Goal: Navigation & Orientation: Find specific page/section

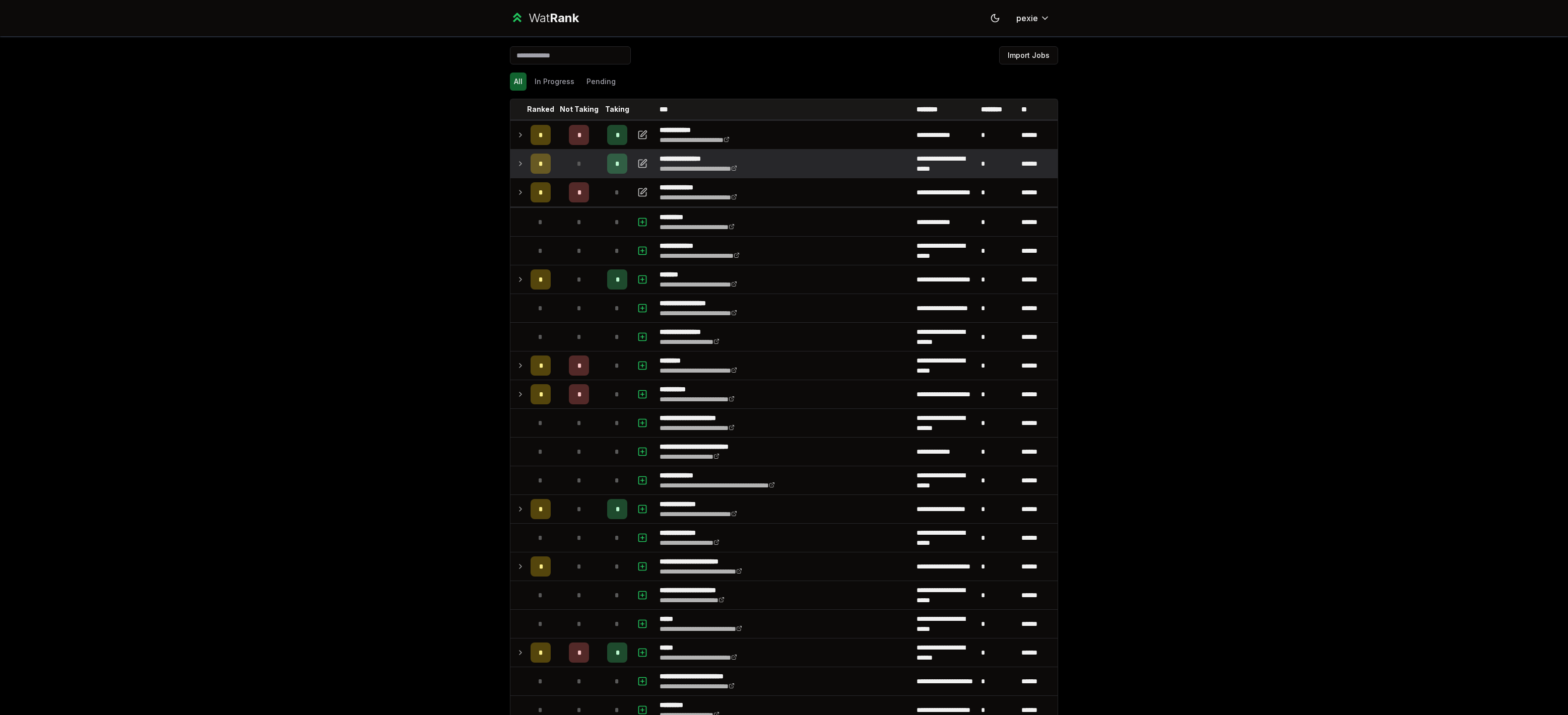
click at [541, 158] on div "*" at bounding box center [540, 163] width 20 height 20
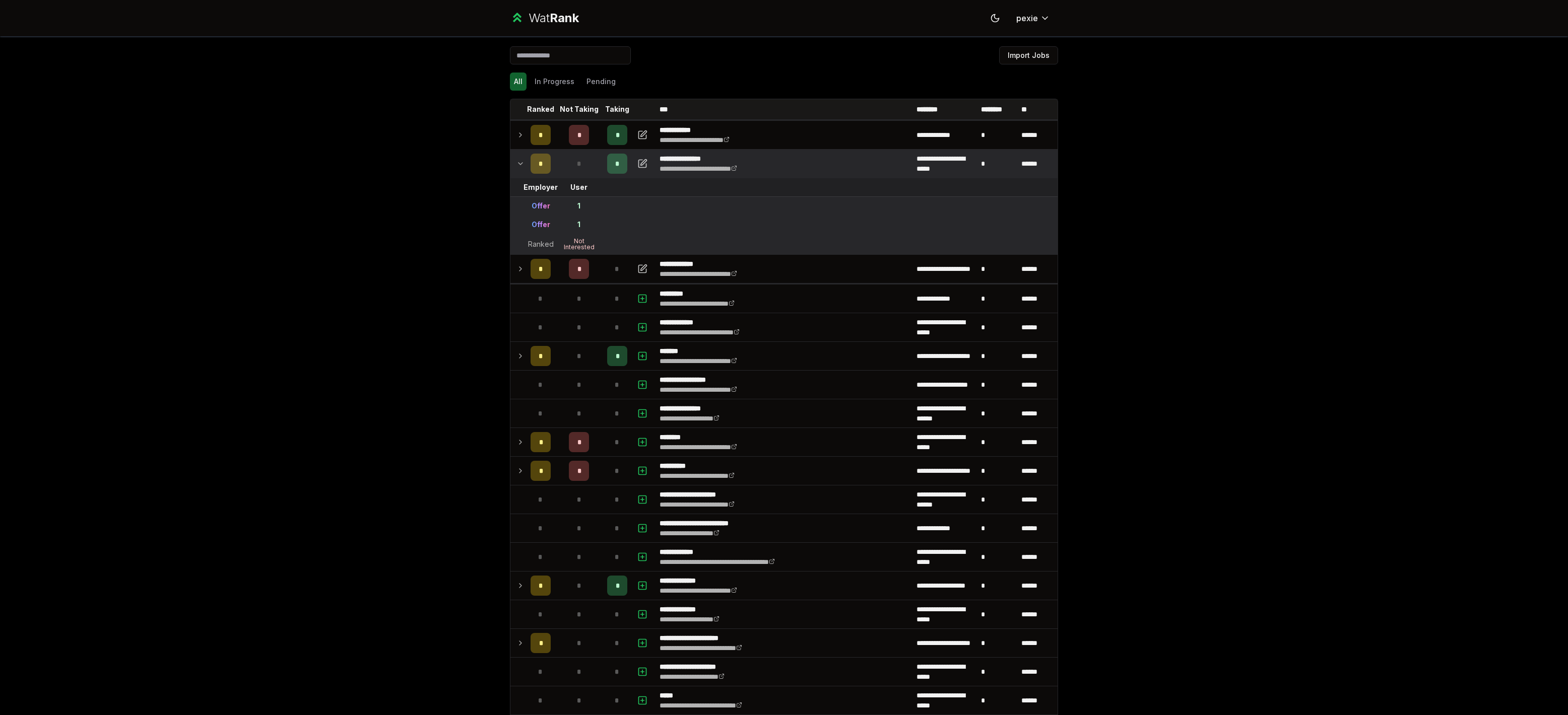
click at [550, 165] on td "*" at bounding box center [541, 164] width 28 height 28
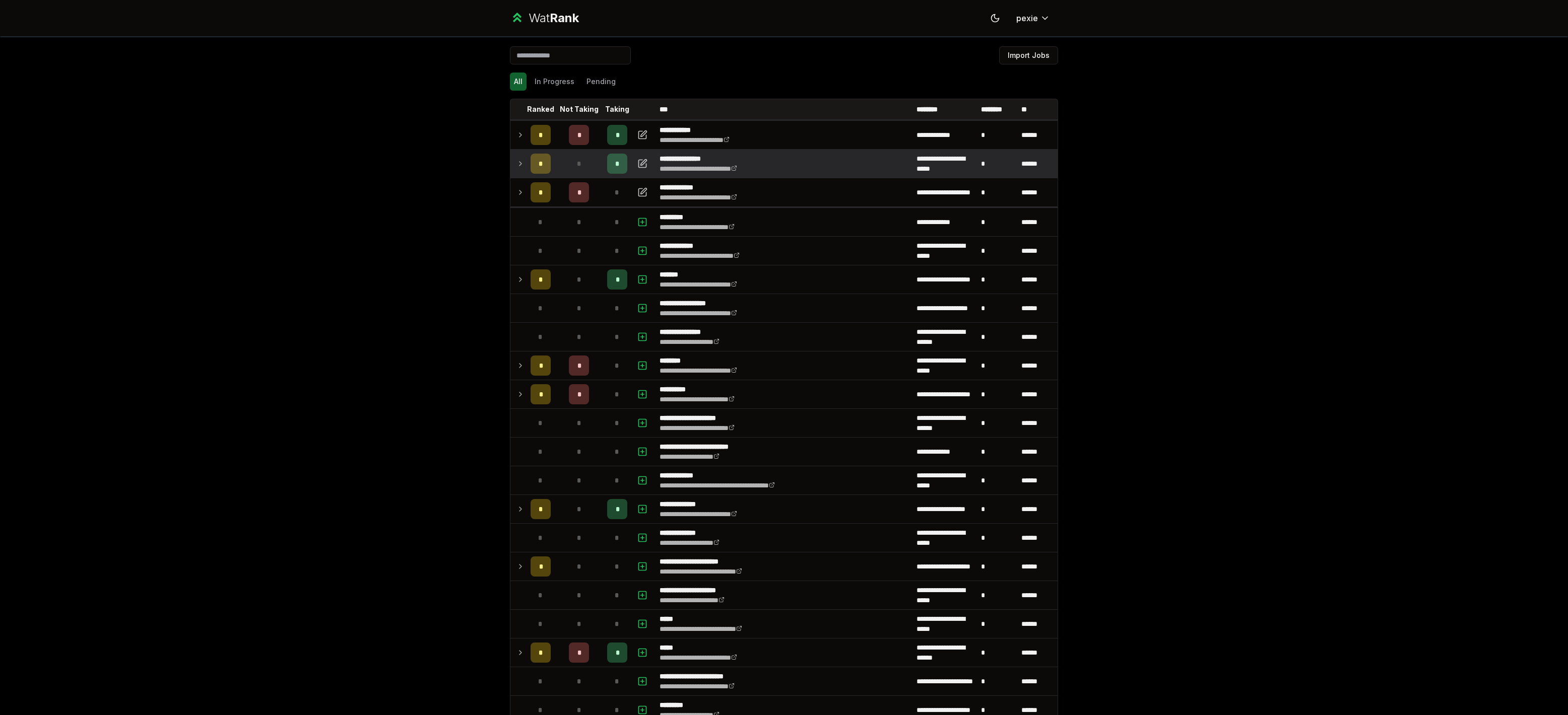
click at [561, 168] on td "*" at bounding box center [579, 164] width 48 height 28
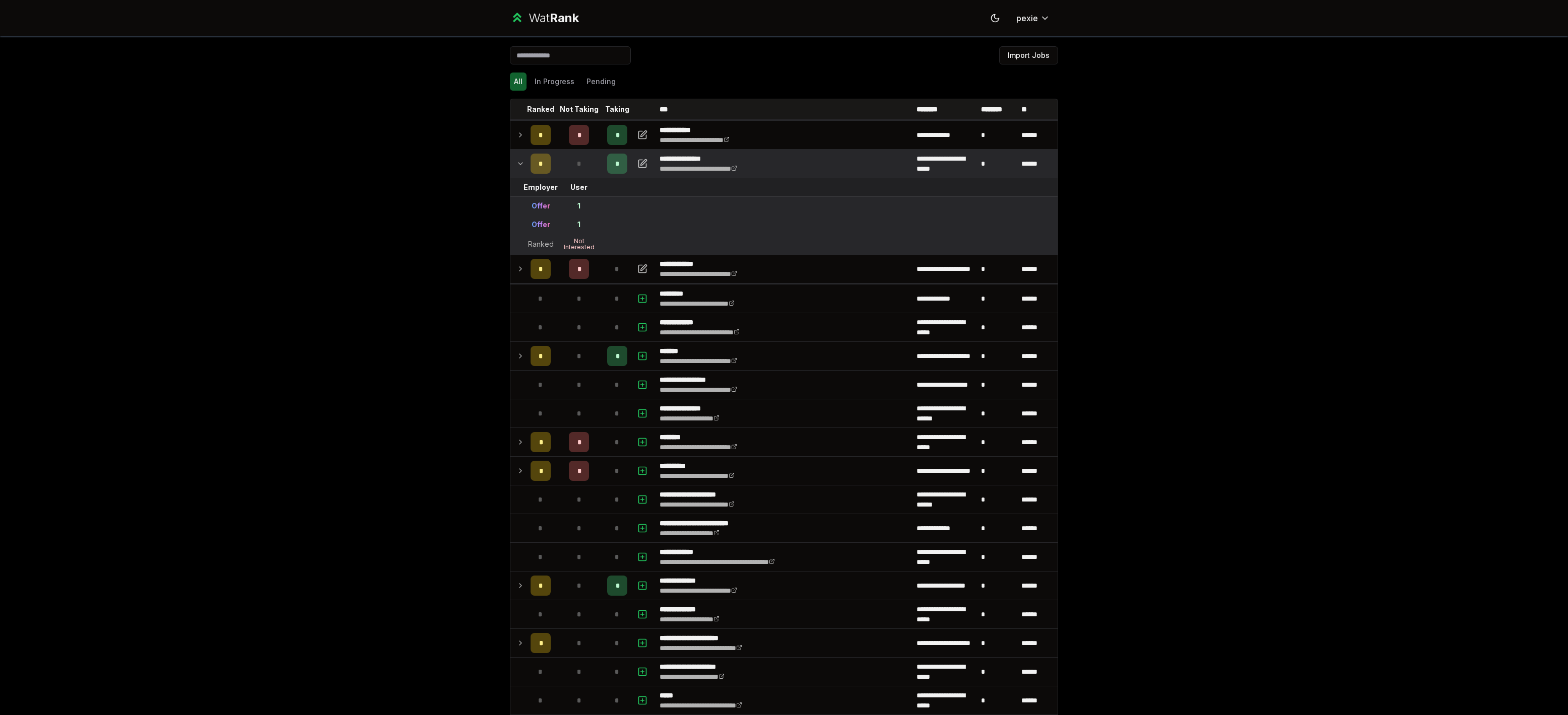
click at [561, 168] on td "*" at bounding box center [579, 164] width 48 height 28
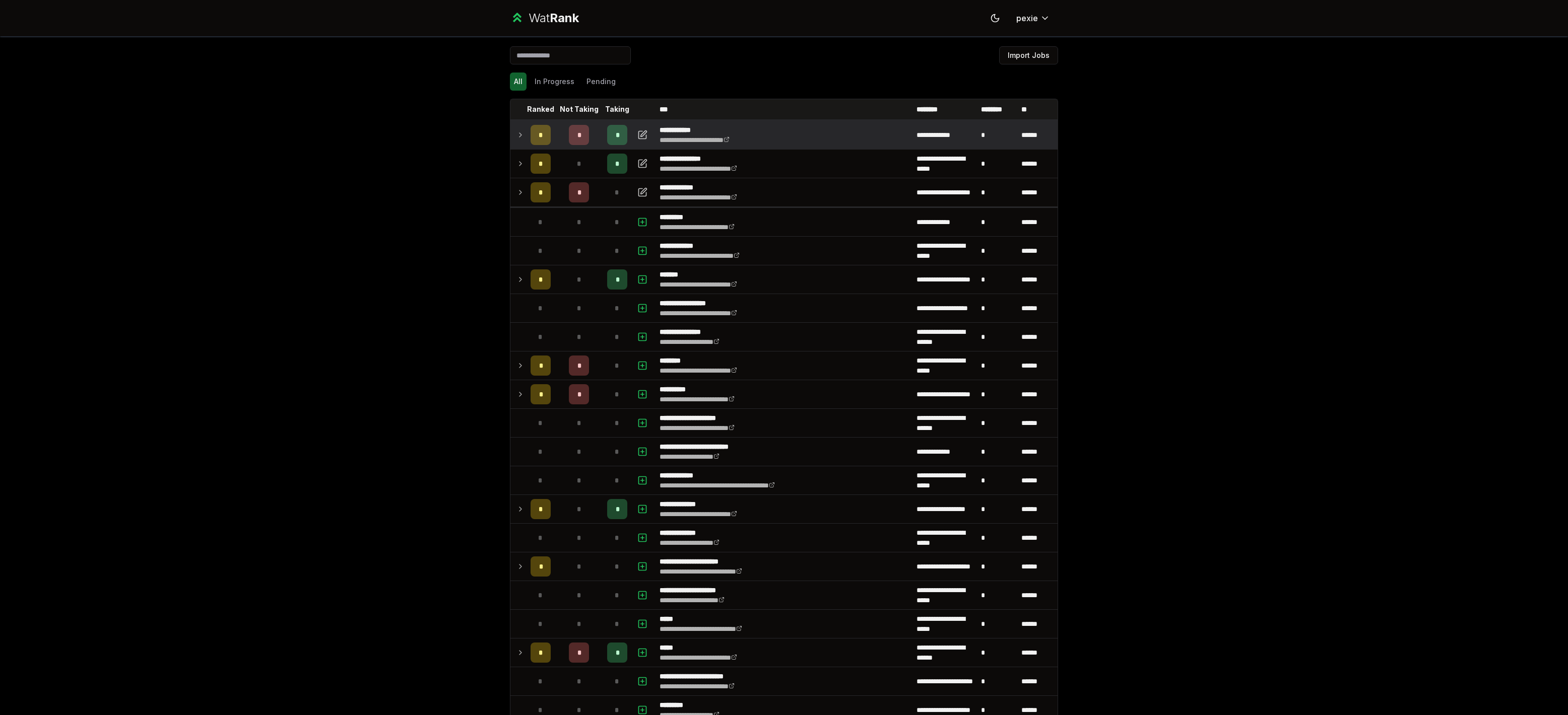
click at [569, 139] on div "*" at bounding box center [579, 135] width 20 height 20
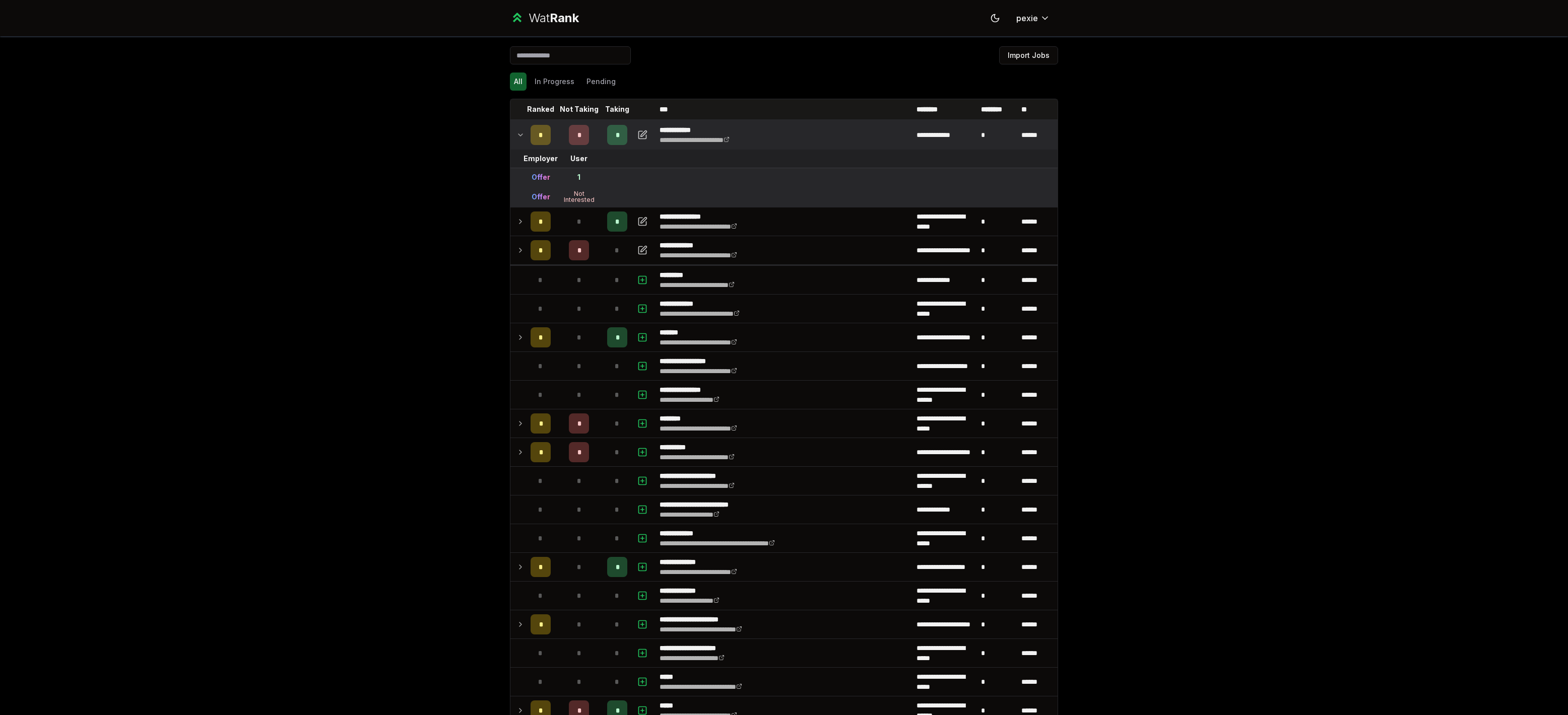
click at [569, 139] on div "*" at bounding box center [579, 135] width 20 height 20
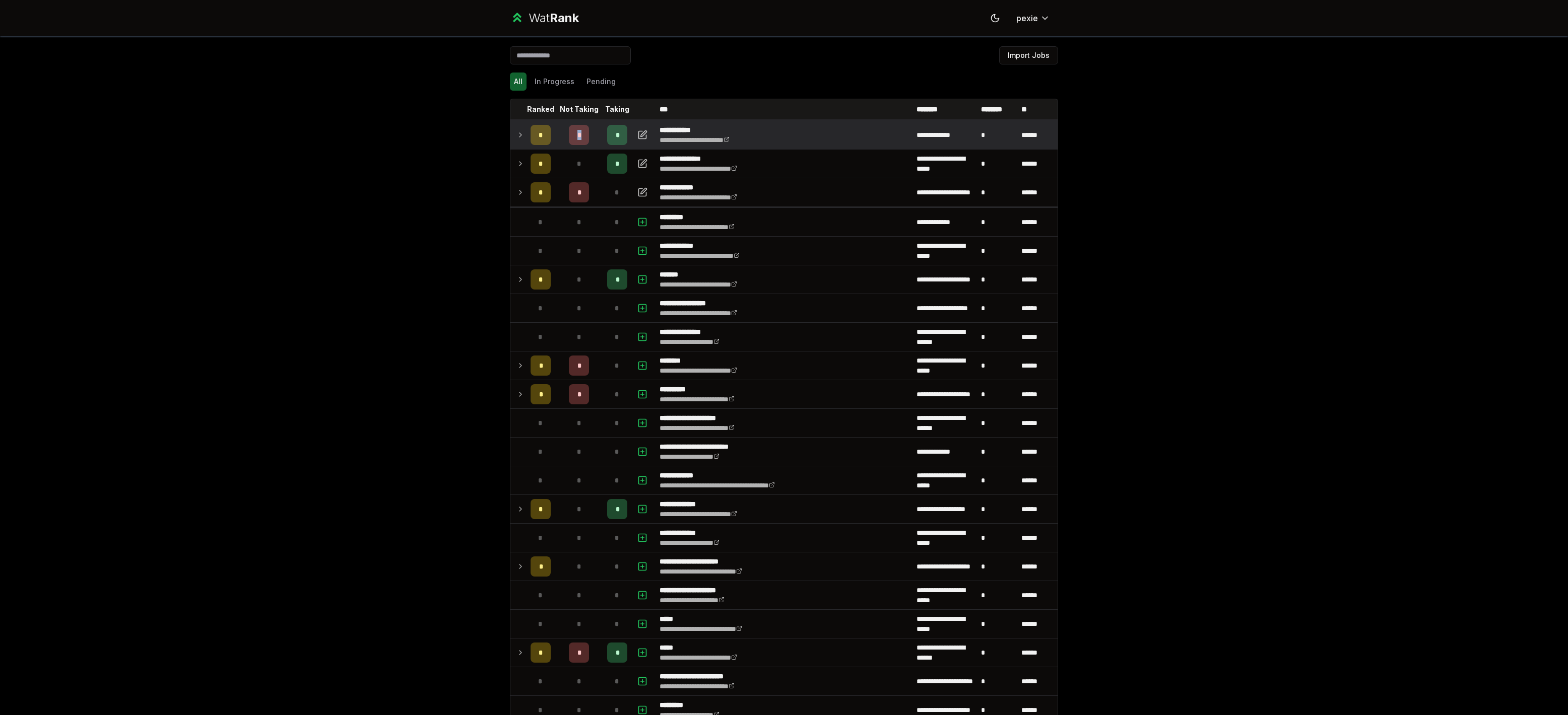
click at [569, 139] on div "*" at bounding box center [579, 135] width 20 height 20
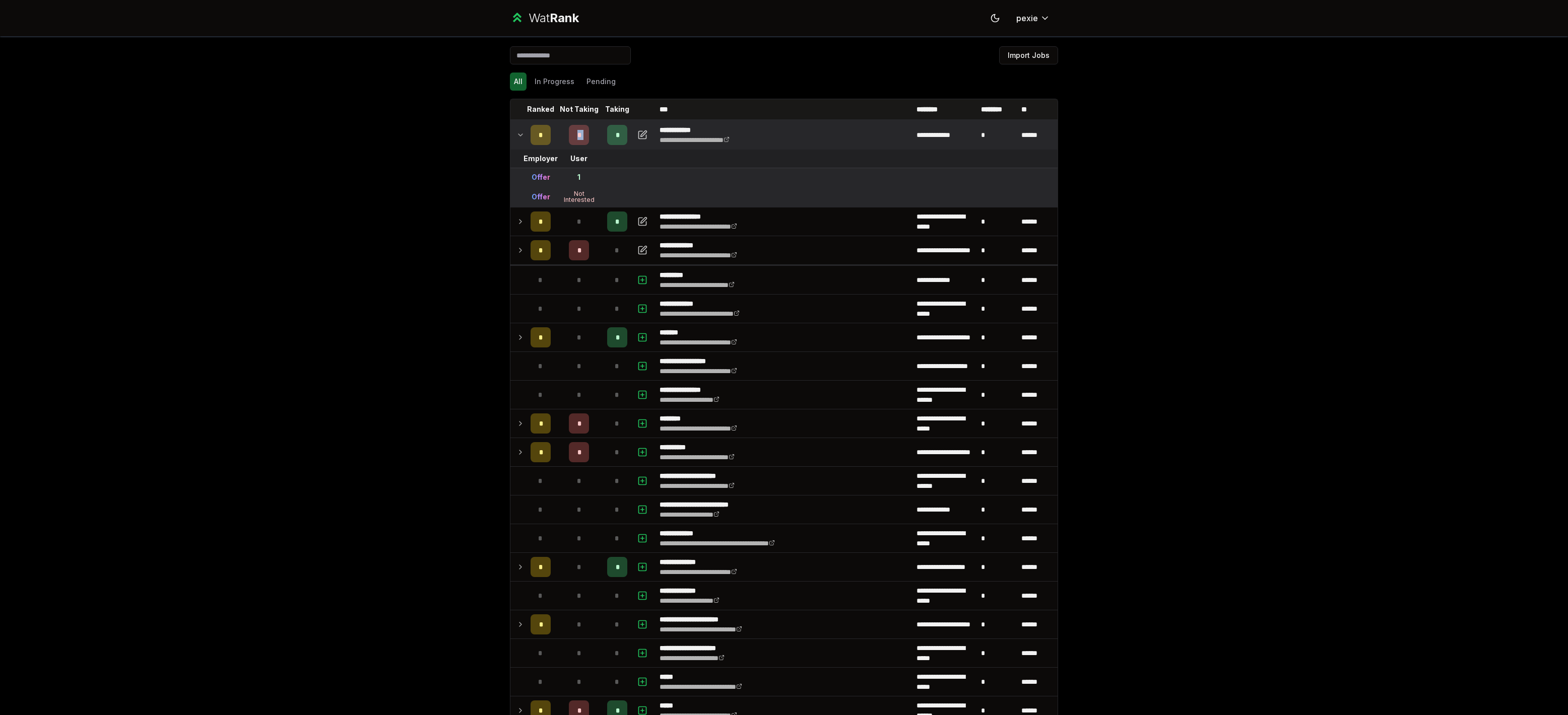
click at [569, 139] on div "*" at bounding box center [579, 135] width 20 height 20
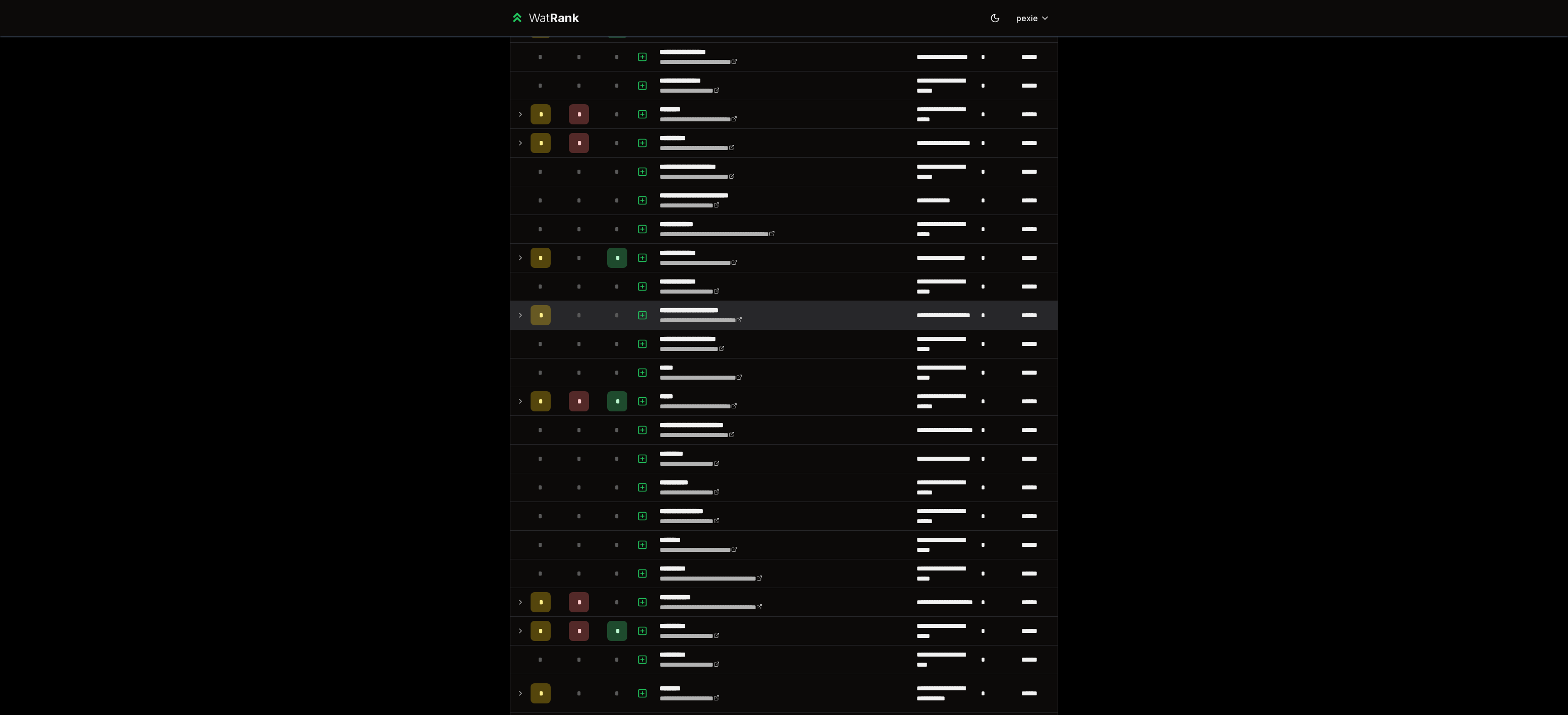
scroll to position [264, 0]
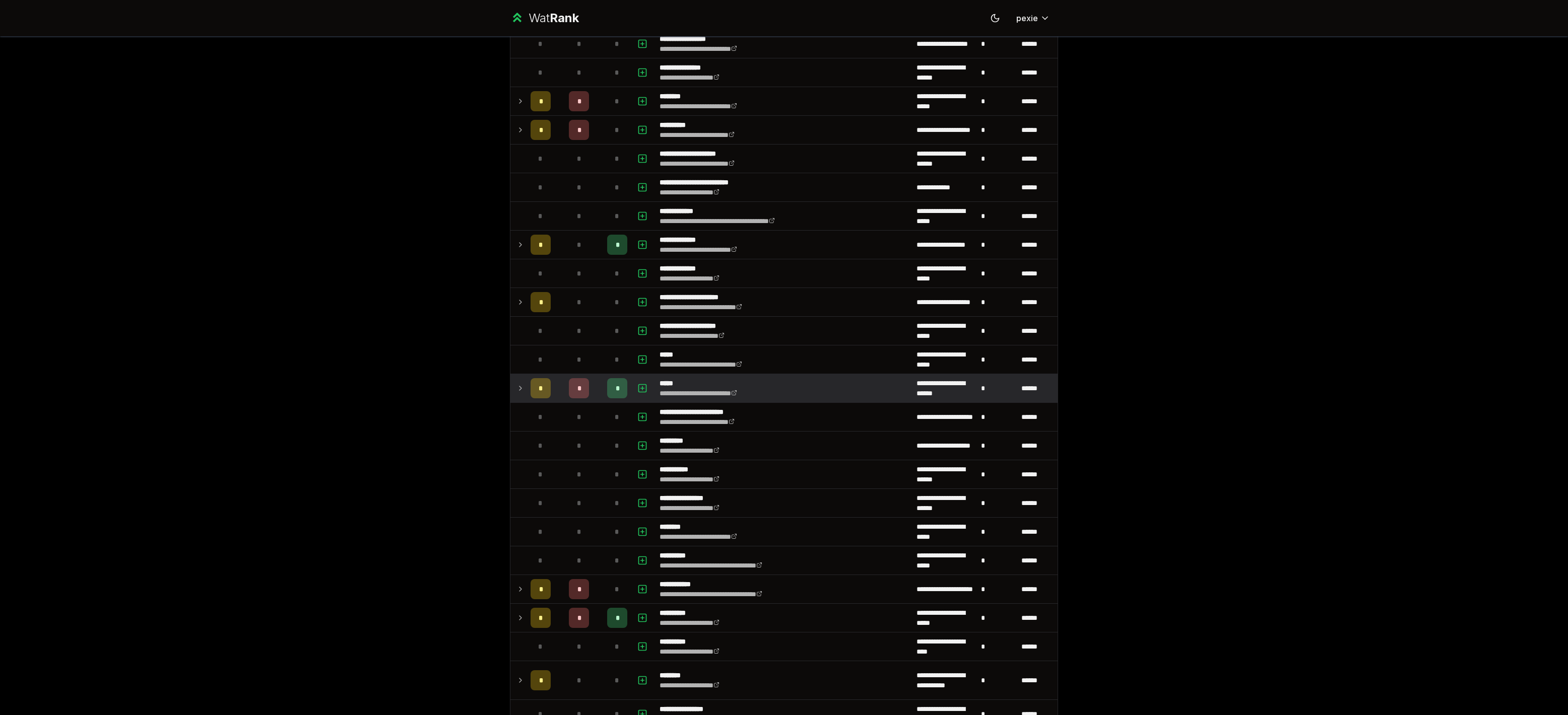
click at [569, 389] on div "*" at bounding box center [579, 388] width 20 height 20
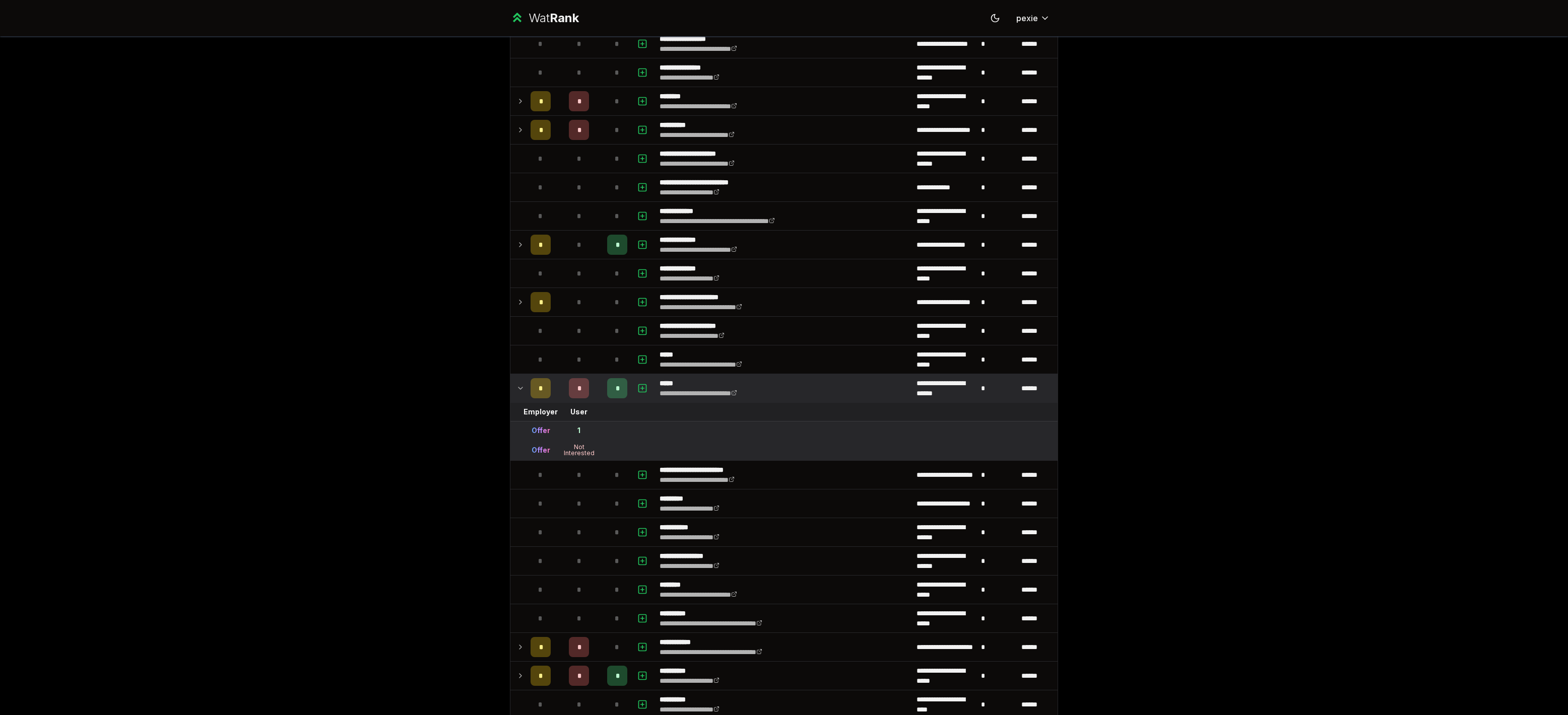
click at [569, 384] on div "*" at bounding box center [579, 388] width 20 height 20
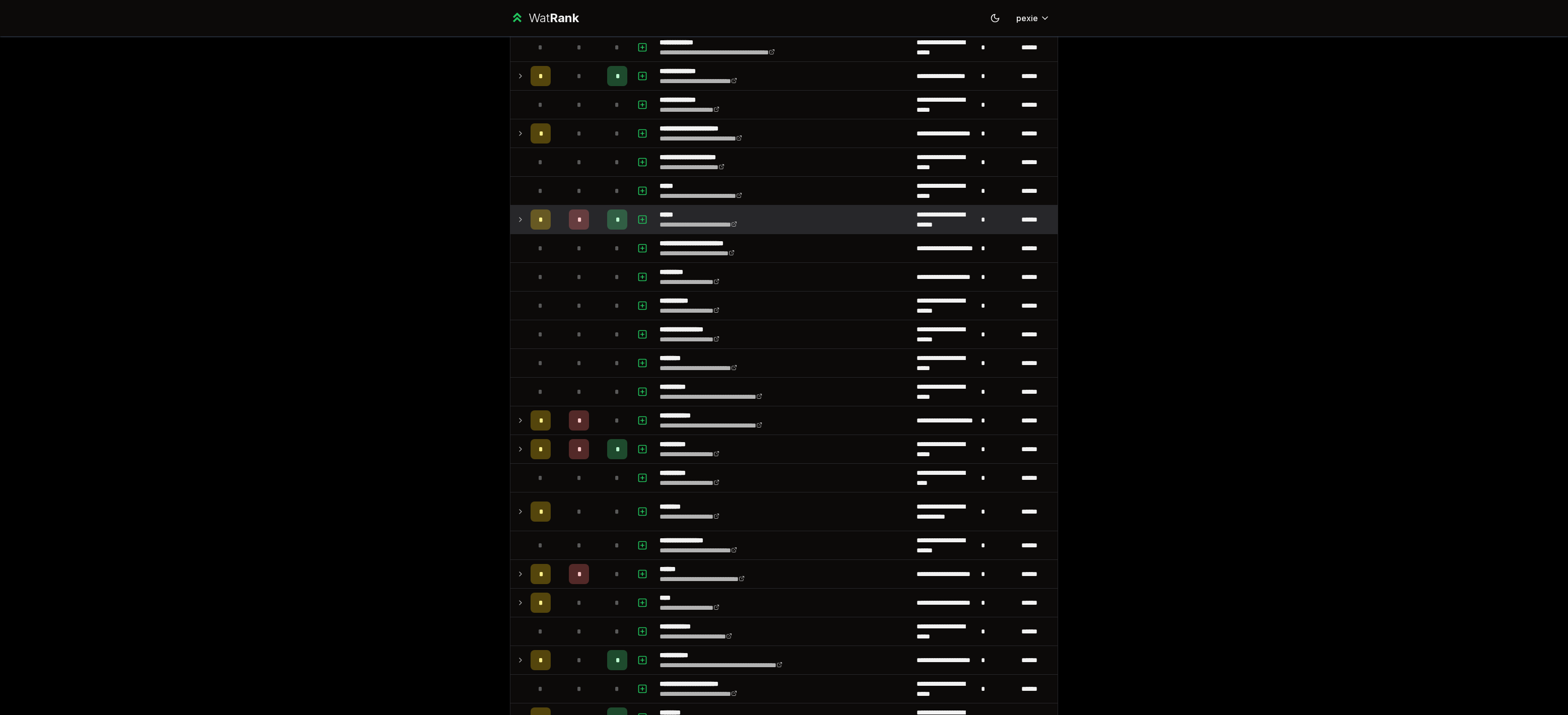
scroll to position [463, 0]
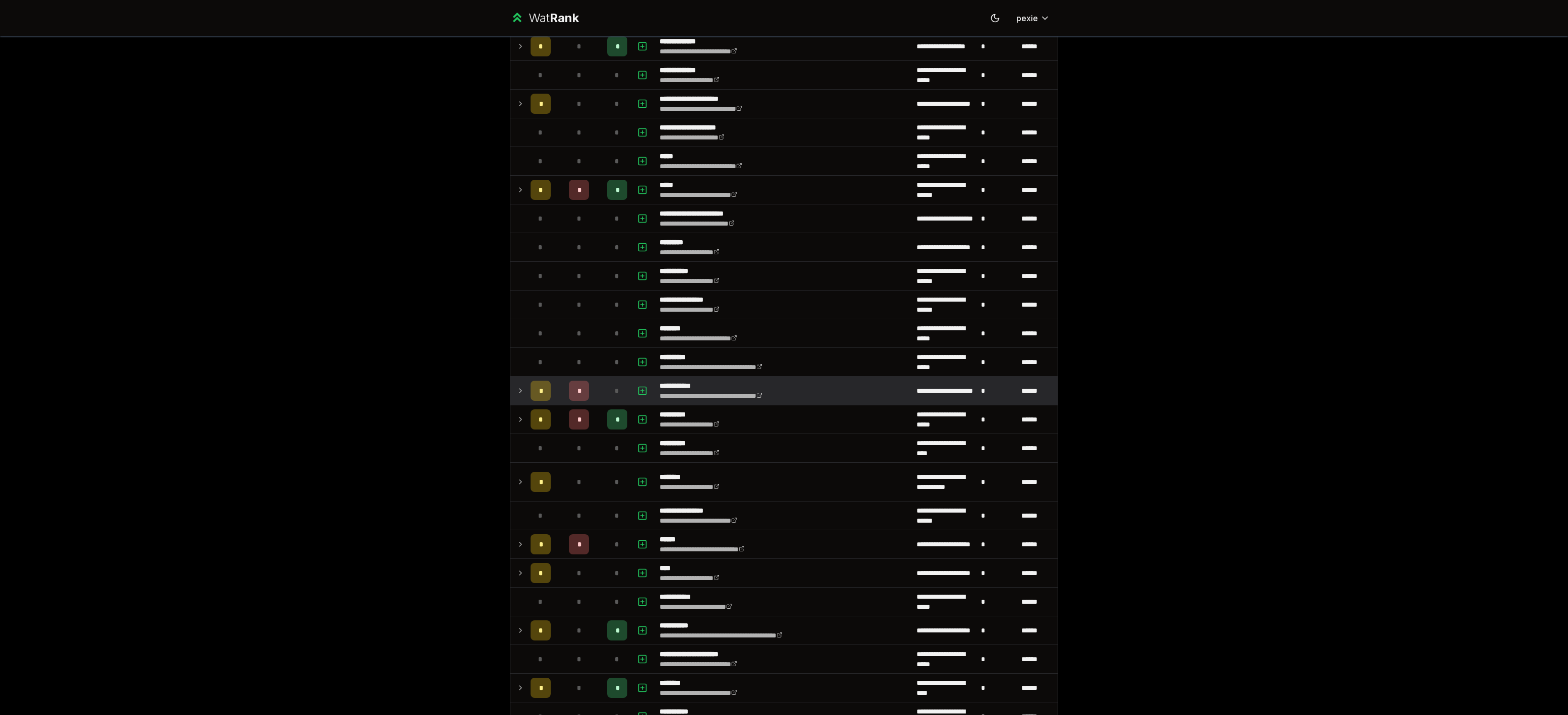
click at [566, 404] on td "*" at bounding box center [579, 391] width 48 height 28
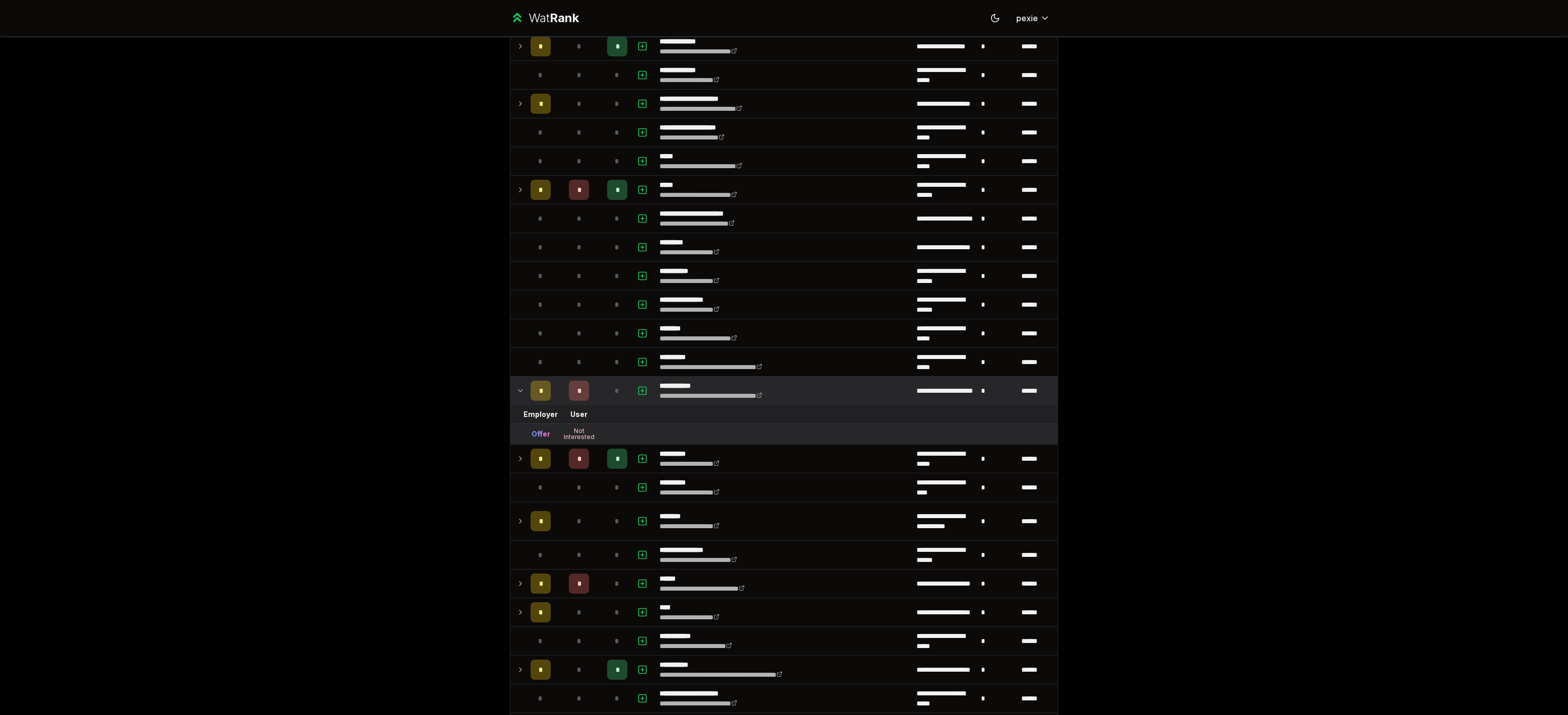
click at [569, 393] on div "*" at bounding box center [579, 390] width 20 height 20
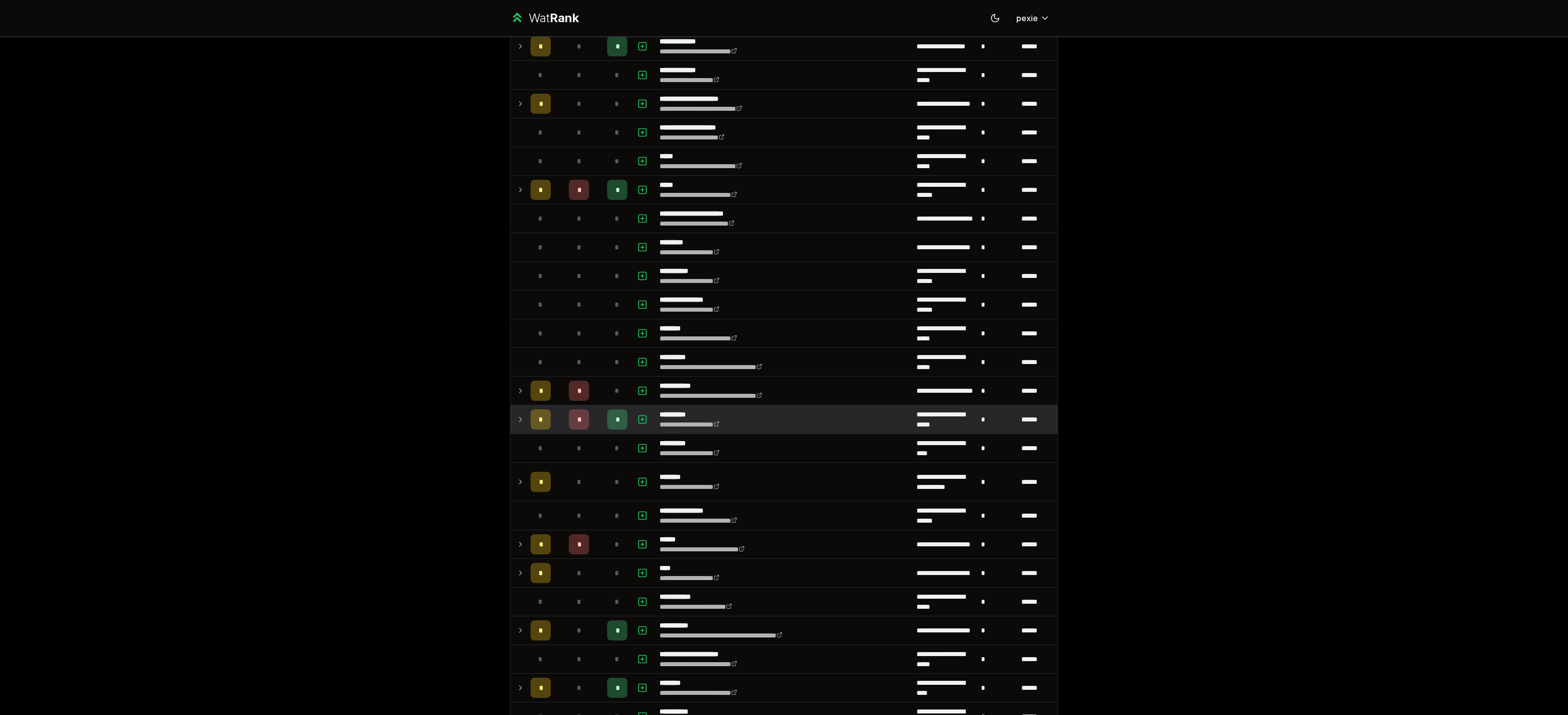
click at [577, 415] on div "*" at bounding box center [579, 419] width 20 height 20
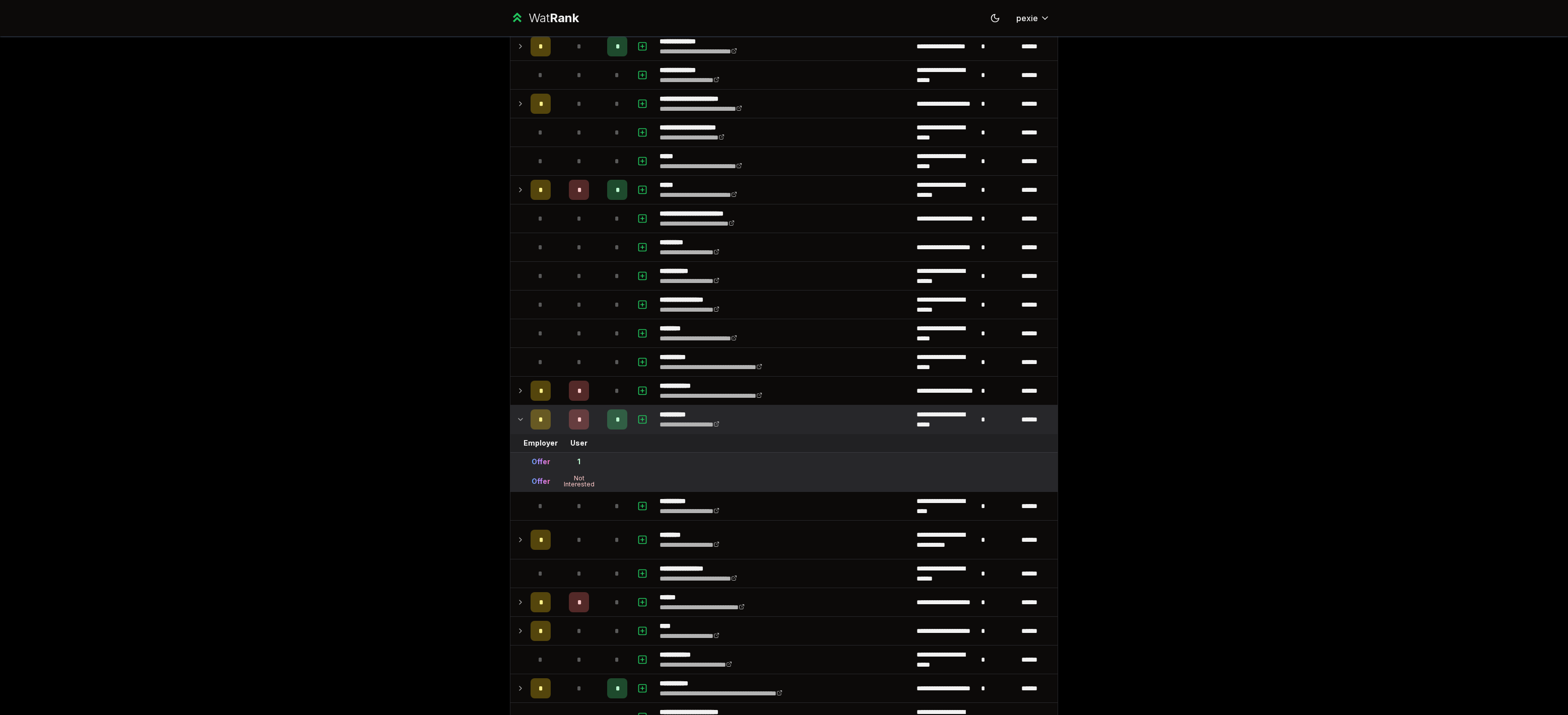
click at [584, 419] on div "*" at bounding box center [579, 419] width 20 height 20
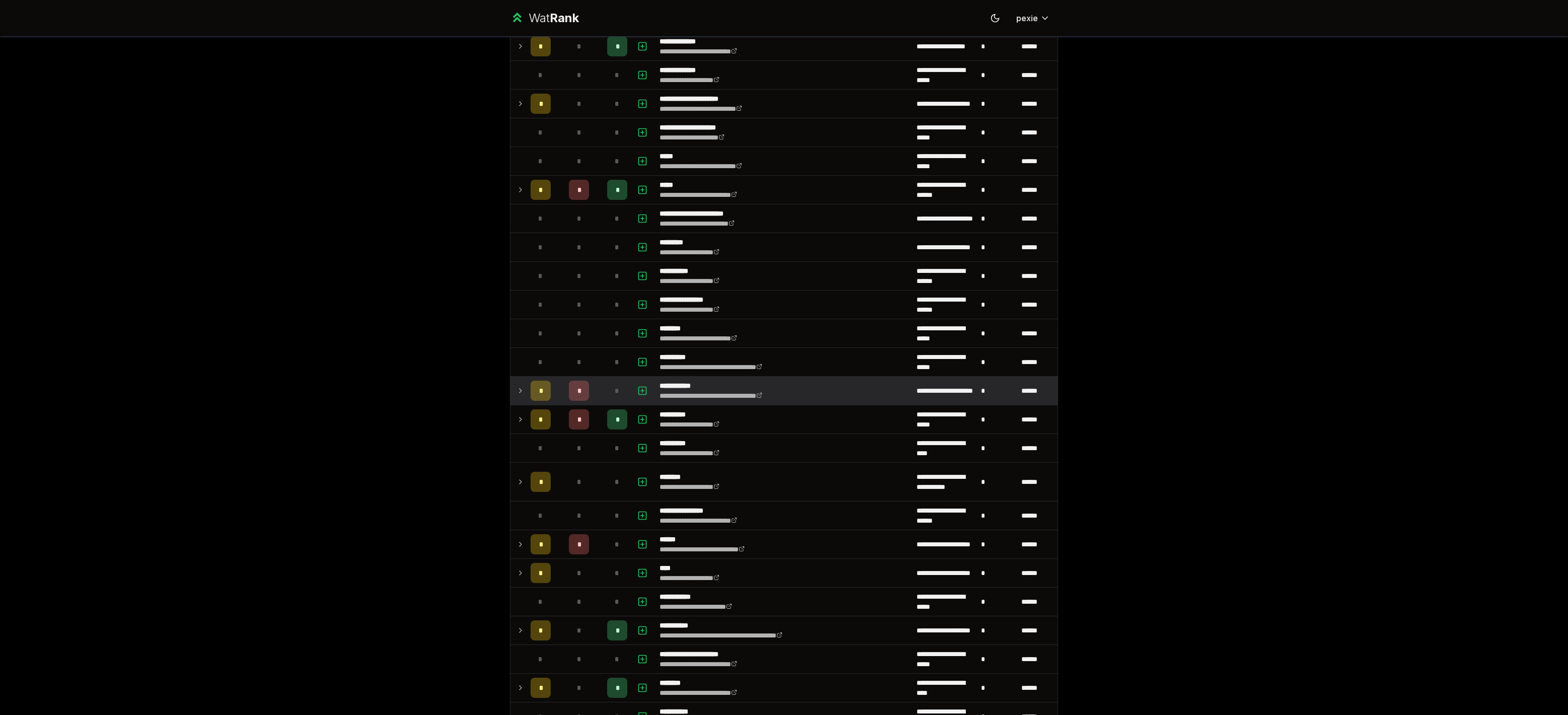
click at [579, 397] on div "*" at bounding box center [579, 390] width 20 height 20
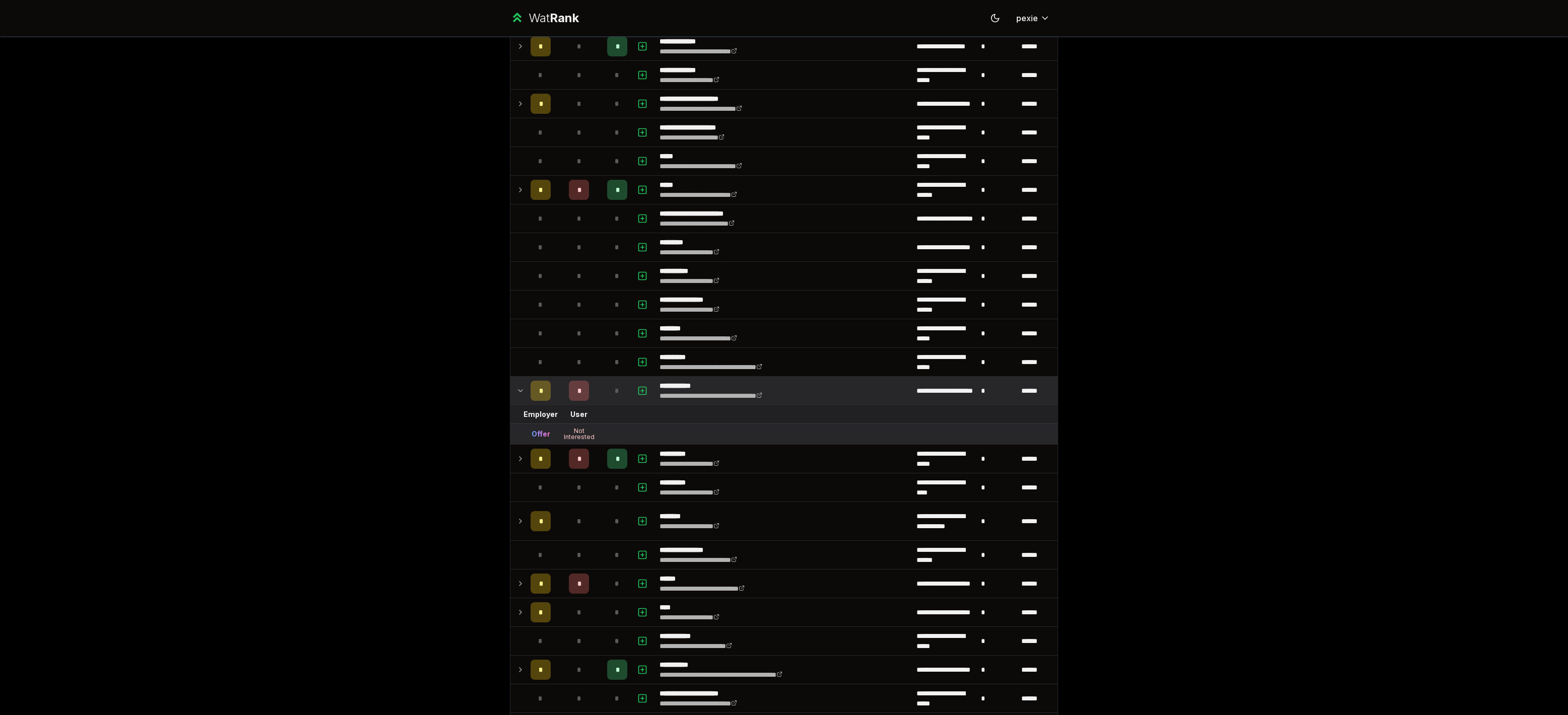
click at [578, 394] on div "*" at bounding box center [579, 390] width 20 height 20
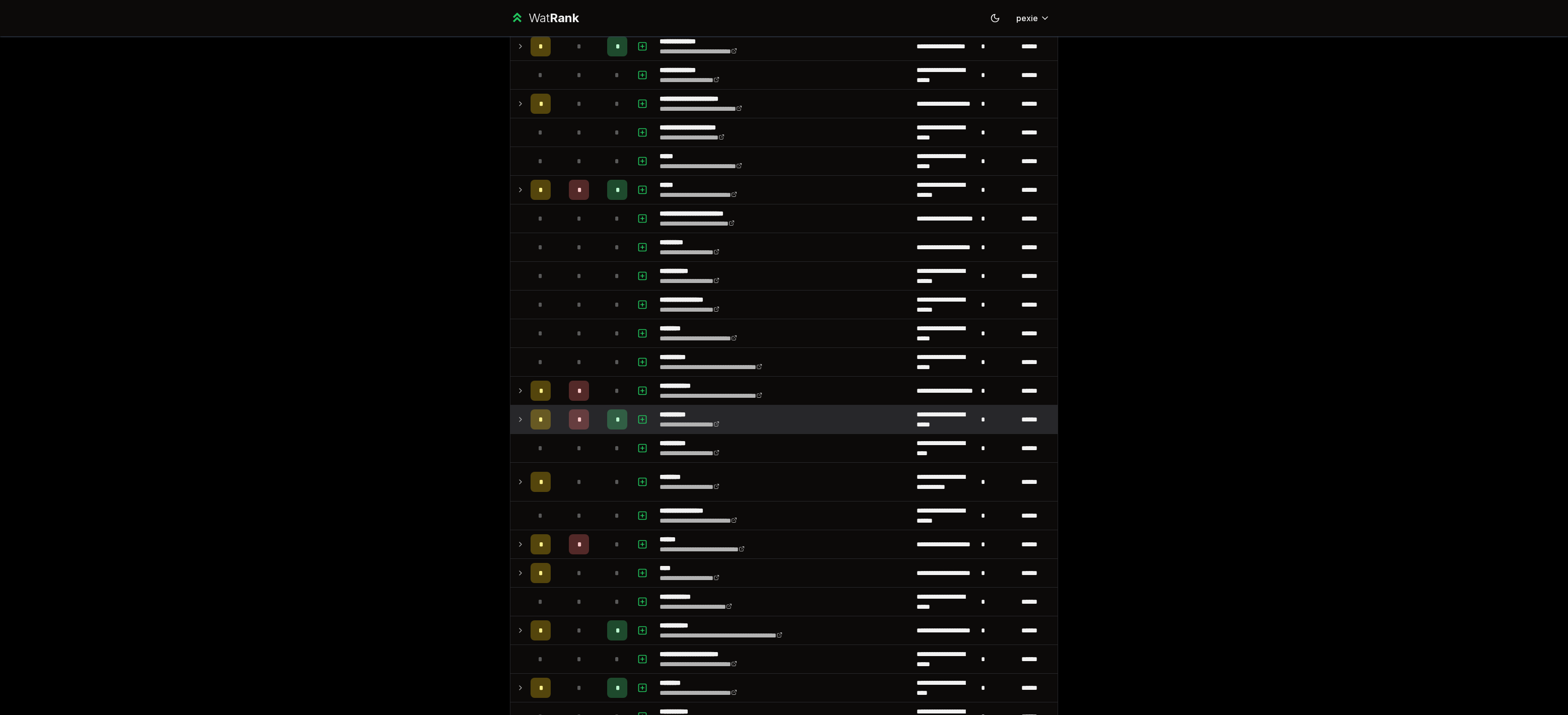
click at [573, 411] on div "*" at bounding box center [579, 419] width 20 height 20
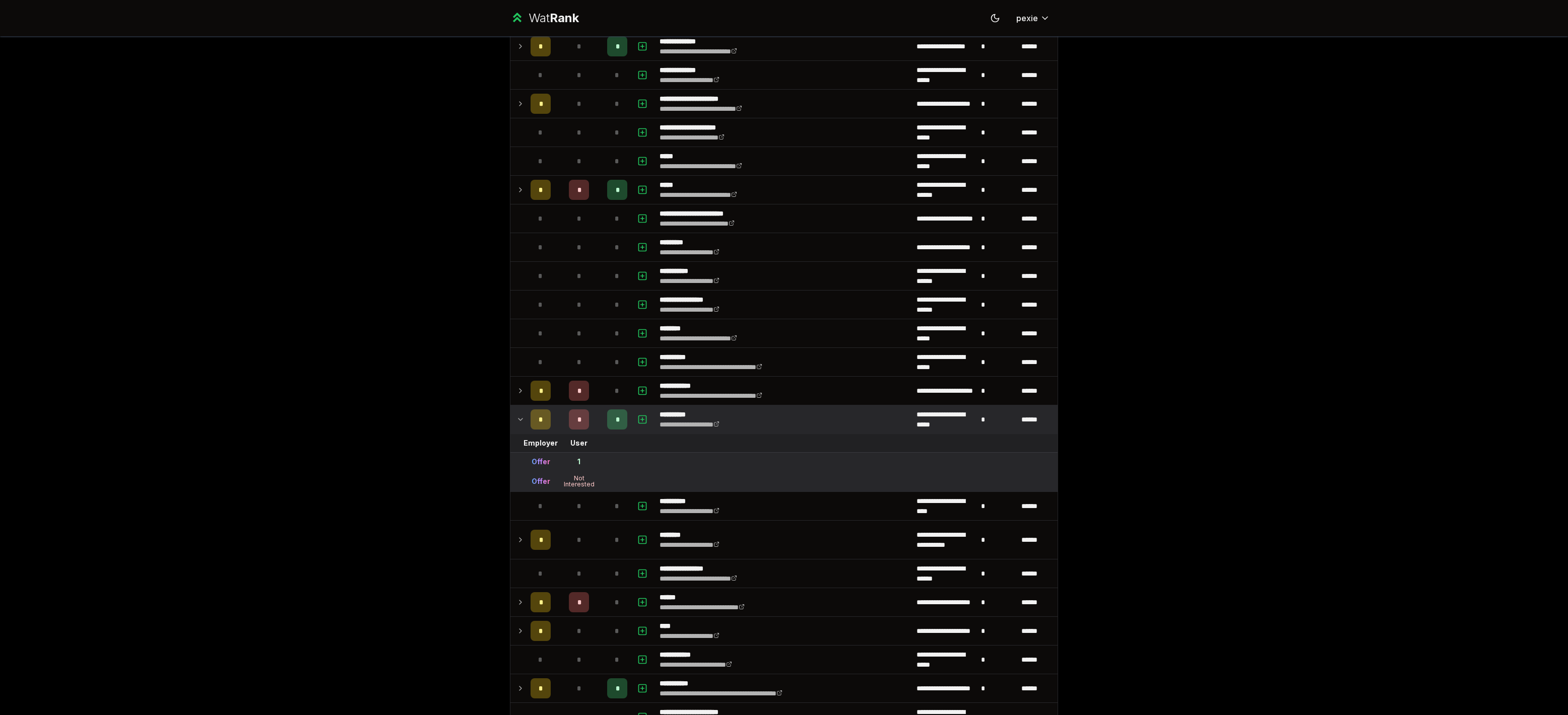
click at [573, 411] on div "*" at bounding box center [579, 419] width 20 height 20
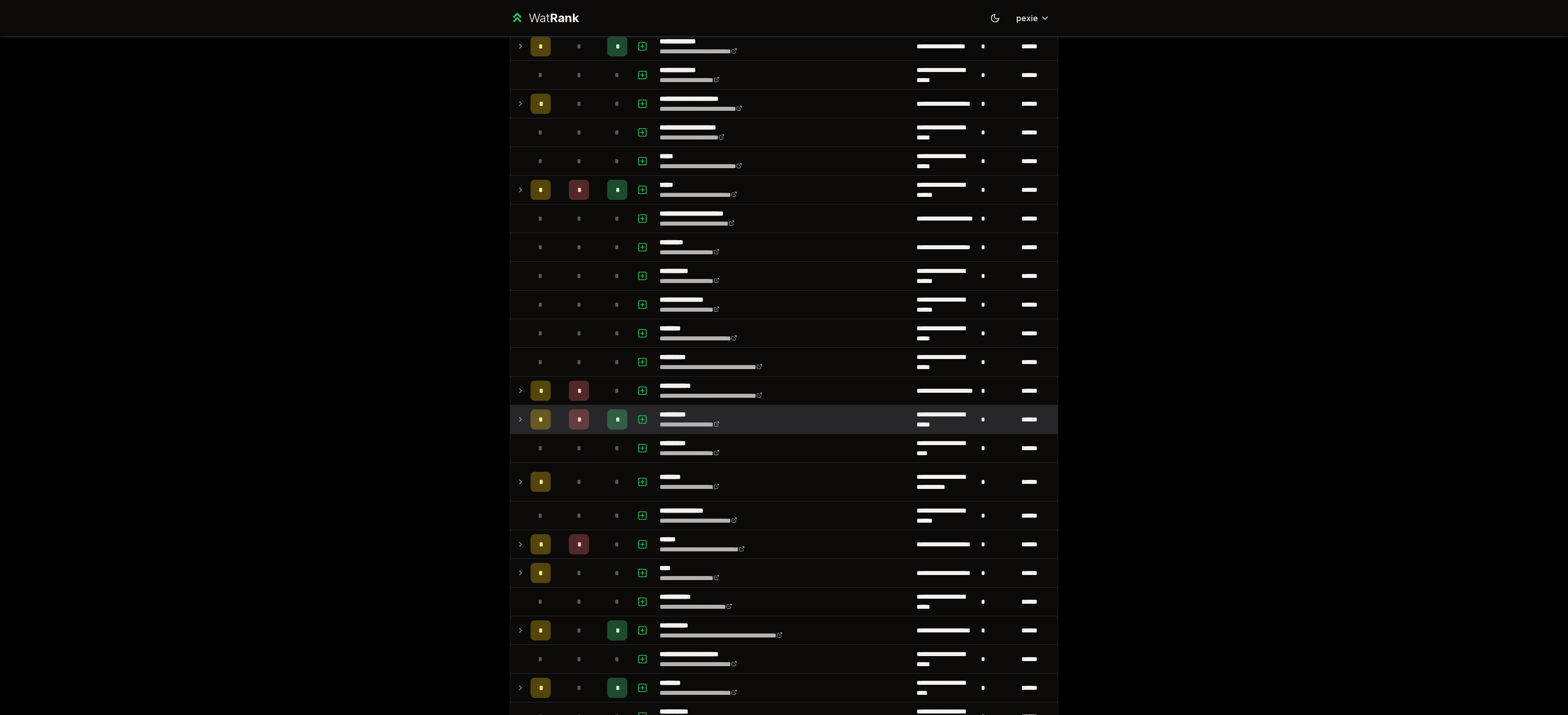
scroll to position [587, 0]
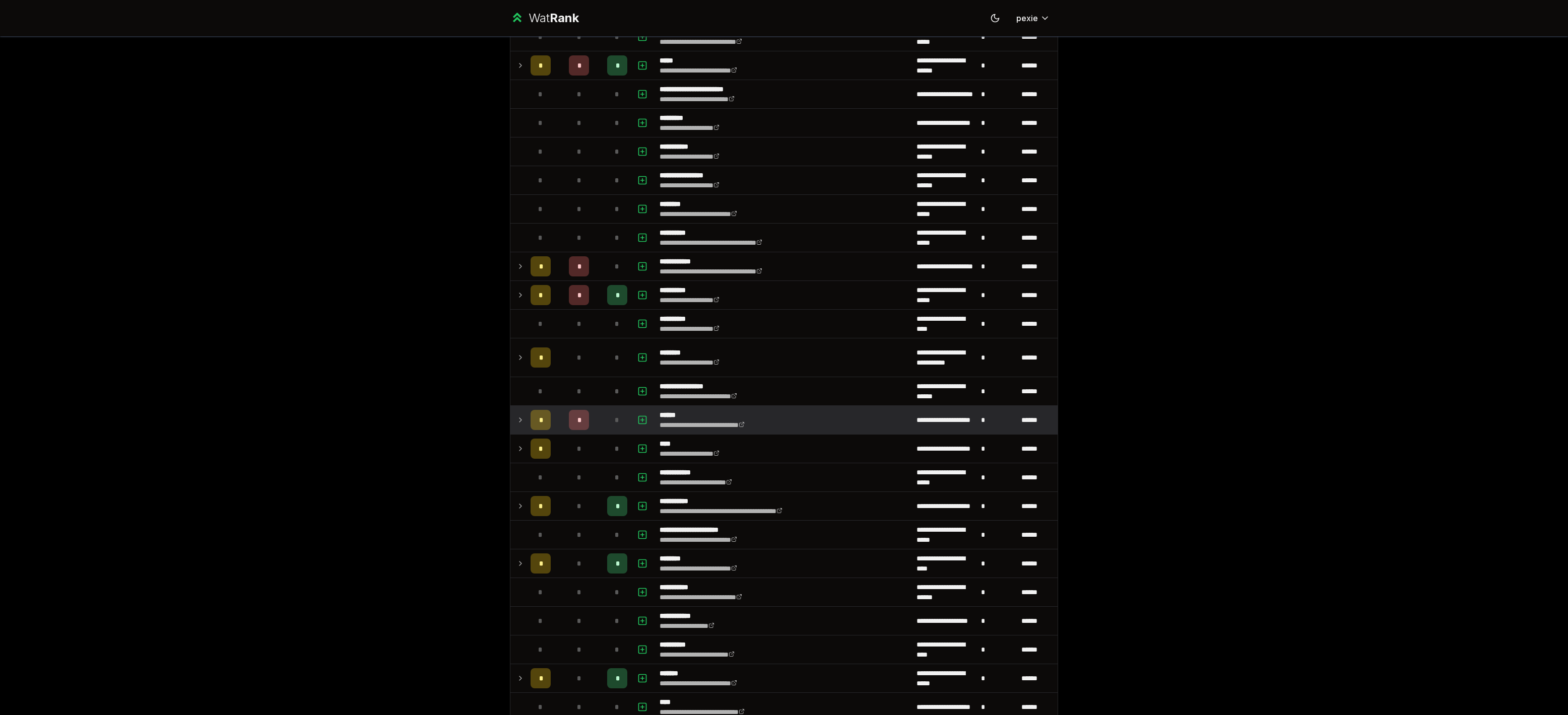
click at [572, 415] on div "*" at bounding box center [579, 420] width 20 height 20
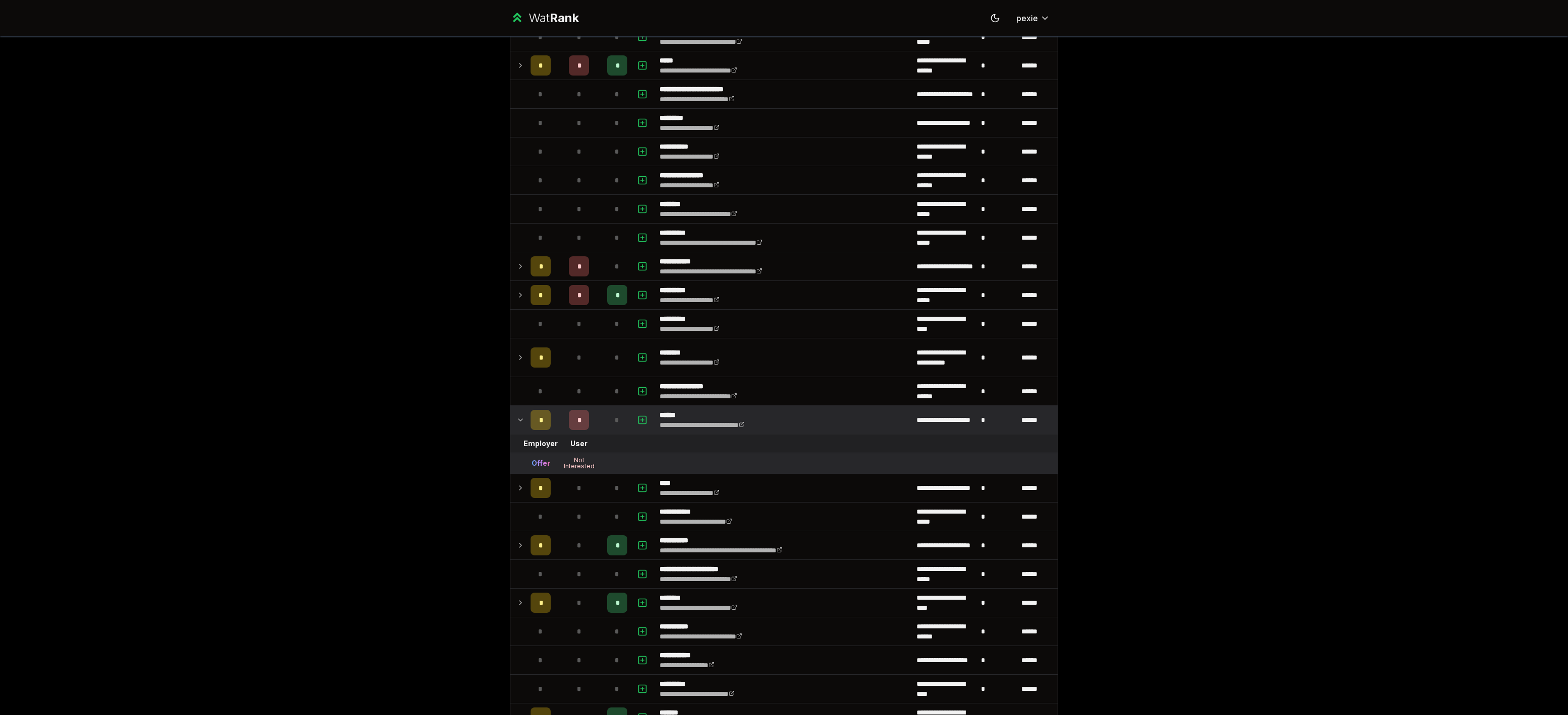
click at [572, 415] on div "*" at bounding box center [579, 420] width 20 height 20
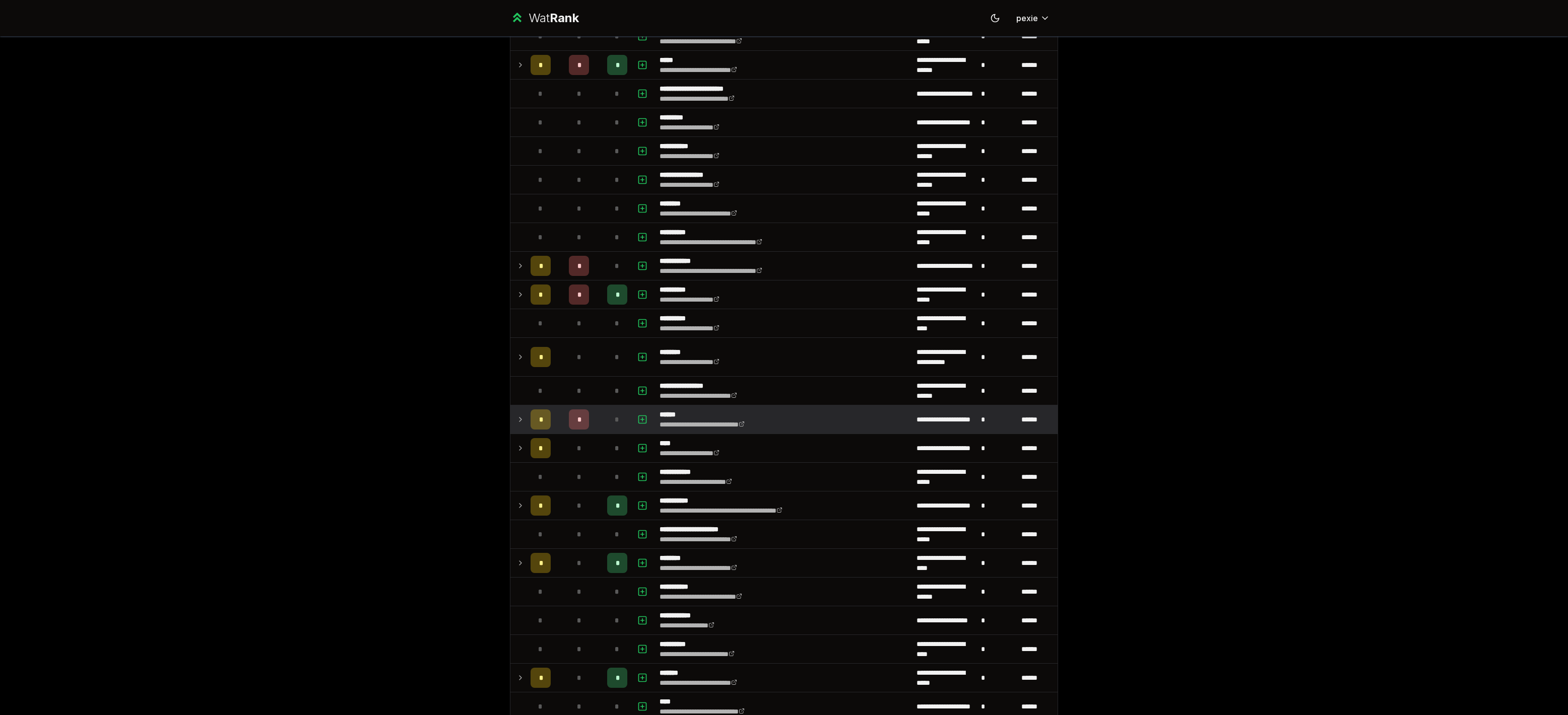
scroll to position [714, 0]
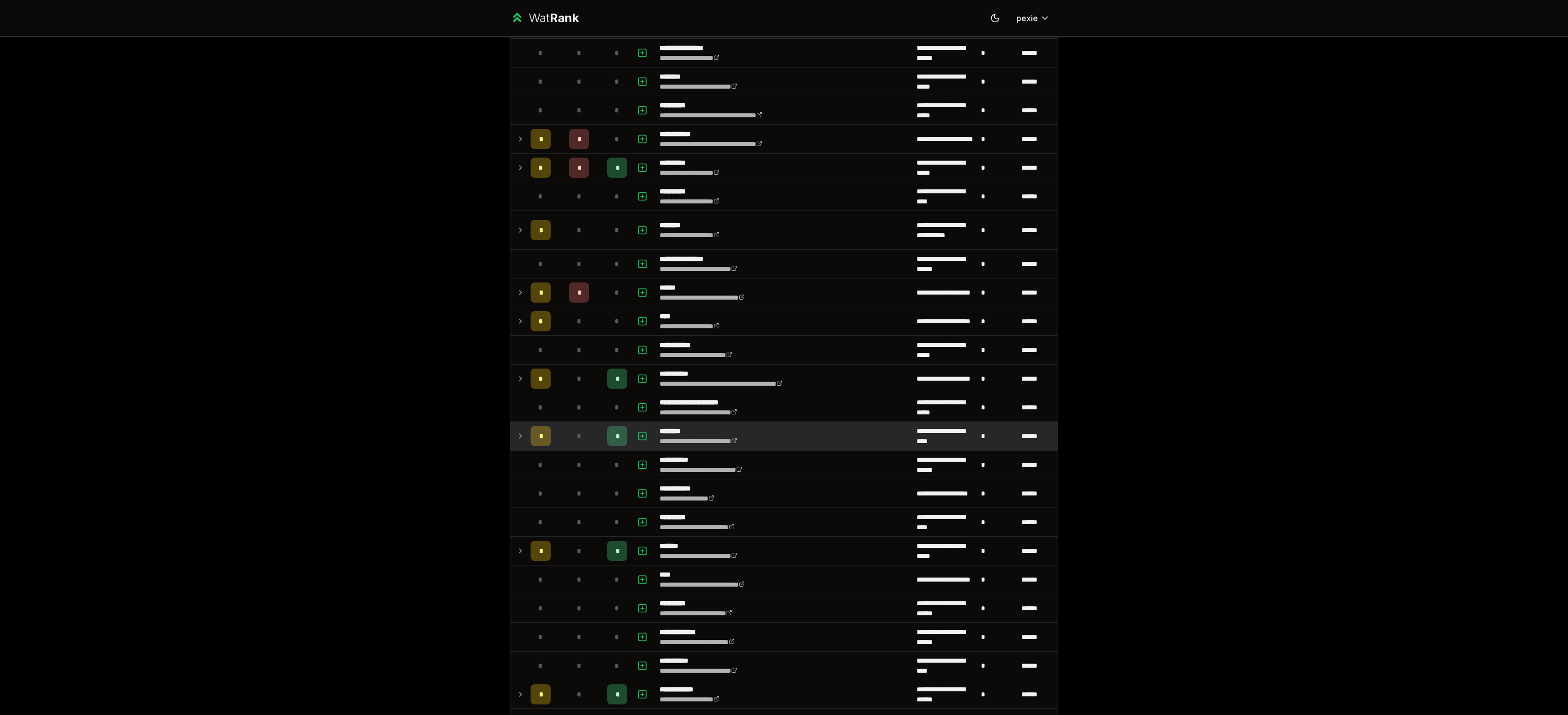
click at [570, 424] on td "*" at bounding box center [579, 436] width 48 height 28
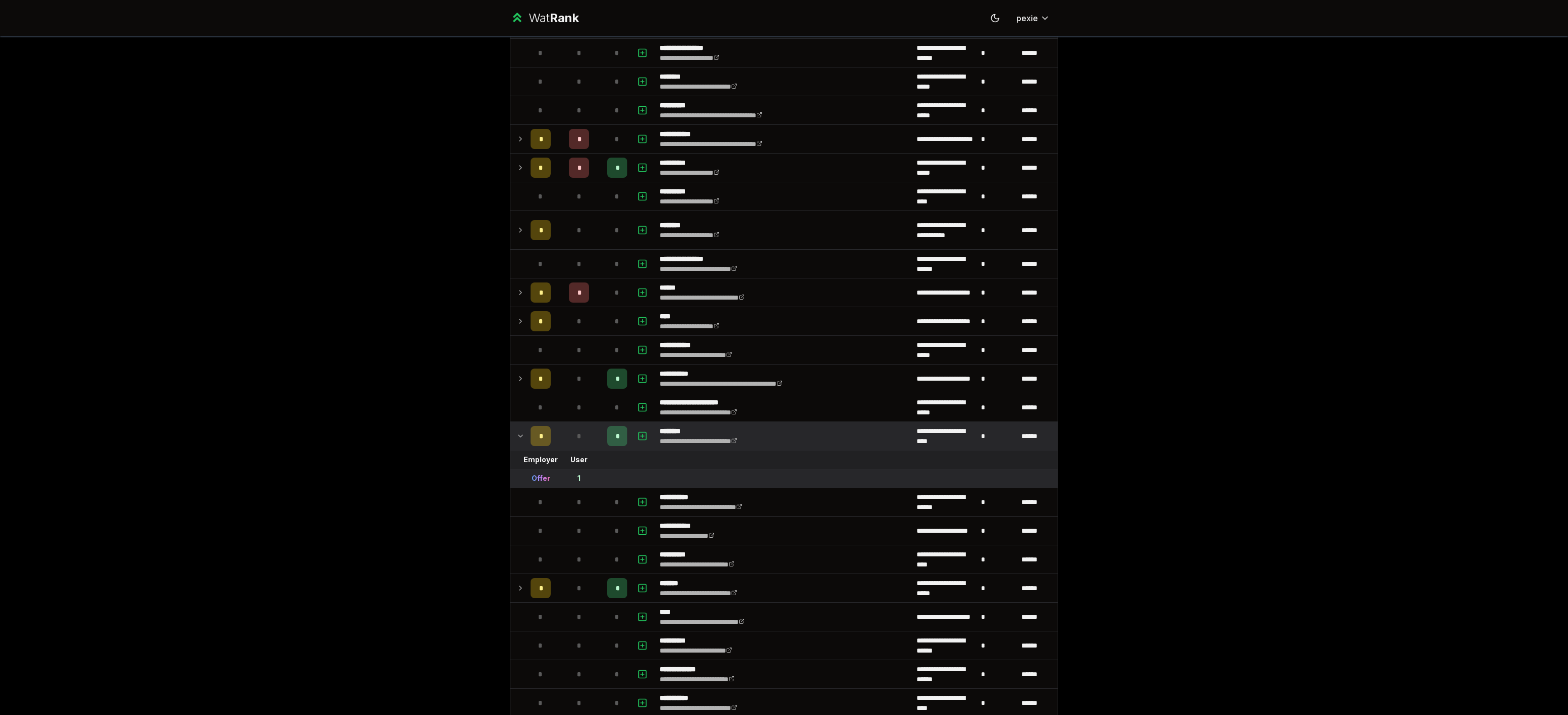
click at [570, 424] on td "*" at bounding box center [579, 436] width 48 height 28
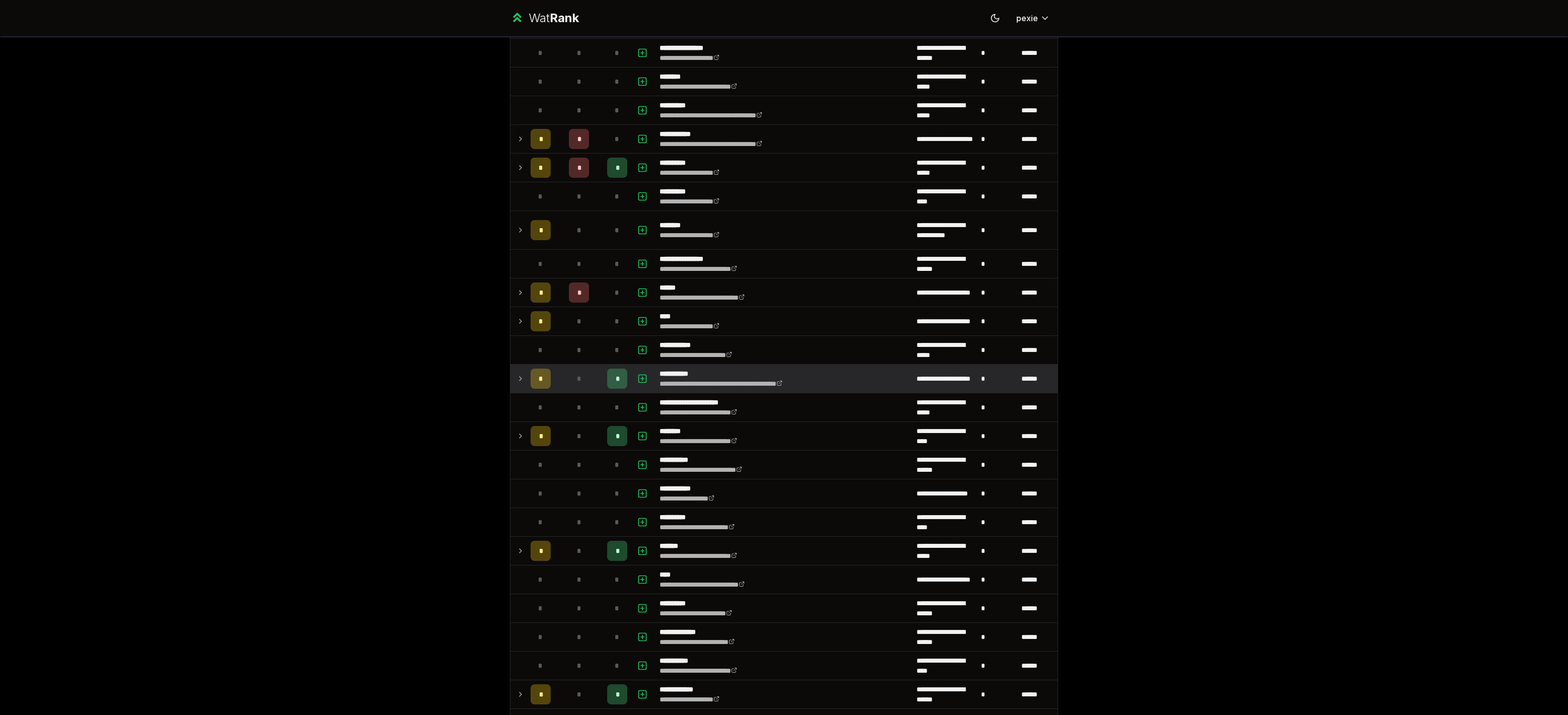
click at [569, 381] on div "*" at bounding box center [579, 378] width 20 height 20
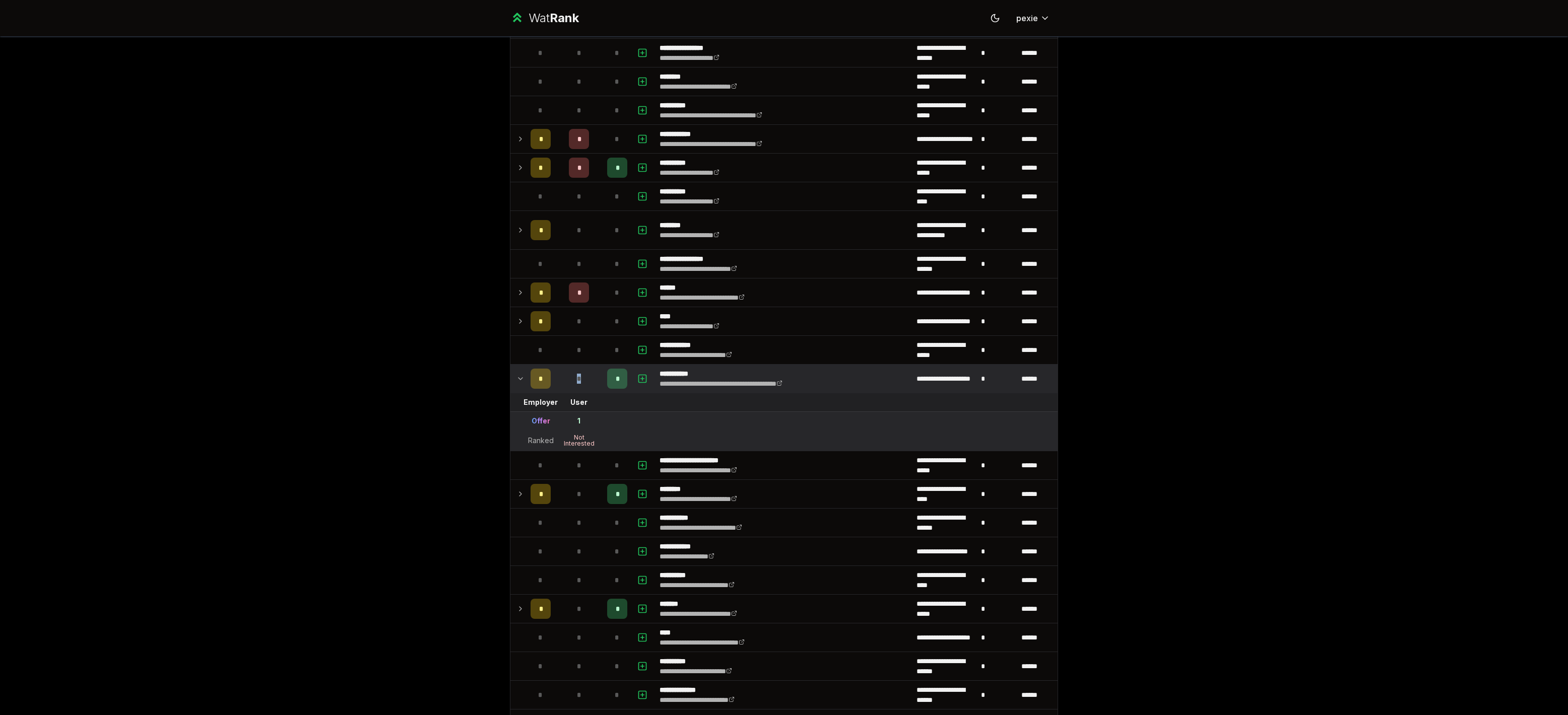
click at [569, 381] on div "*" at bounding box center [579, 378] width 20 height 20
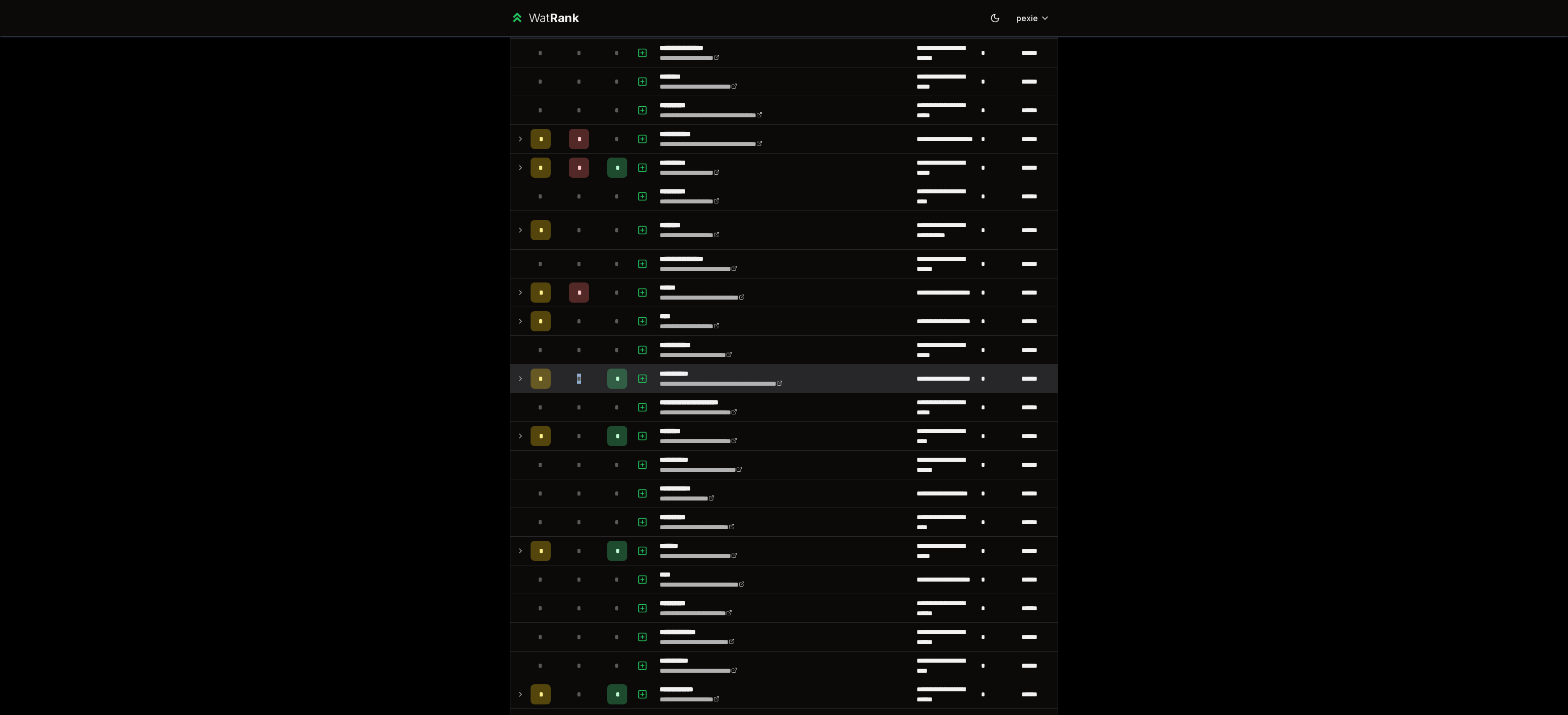
click at [569, 381] on div "*" at bounding box center [579, 378] width 20 height 20
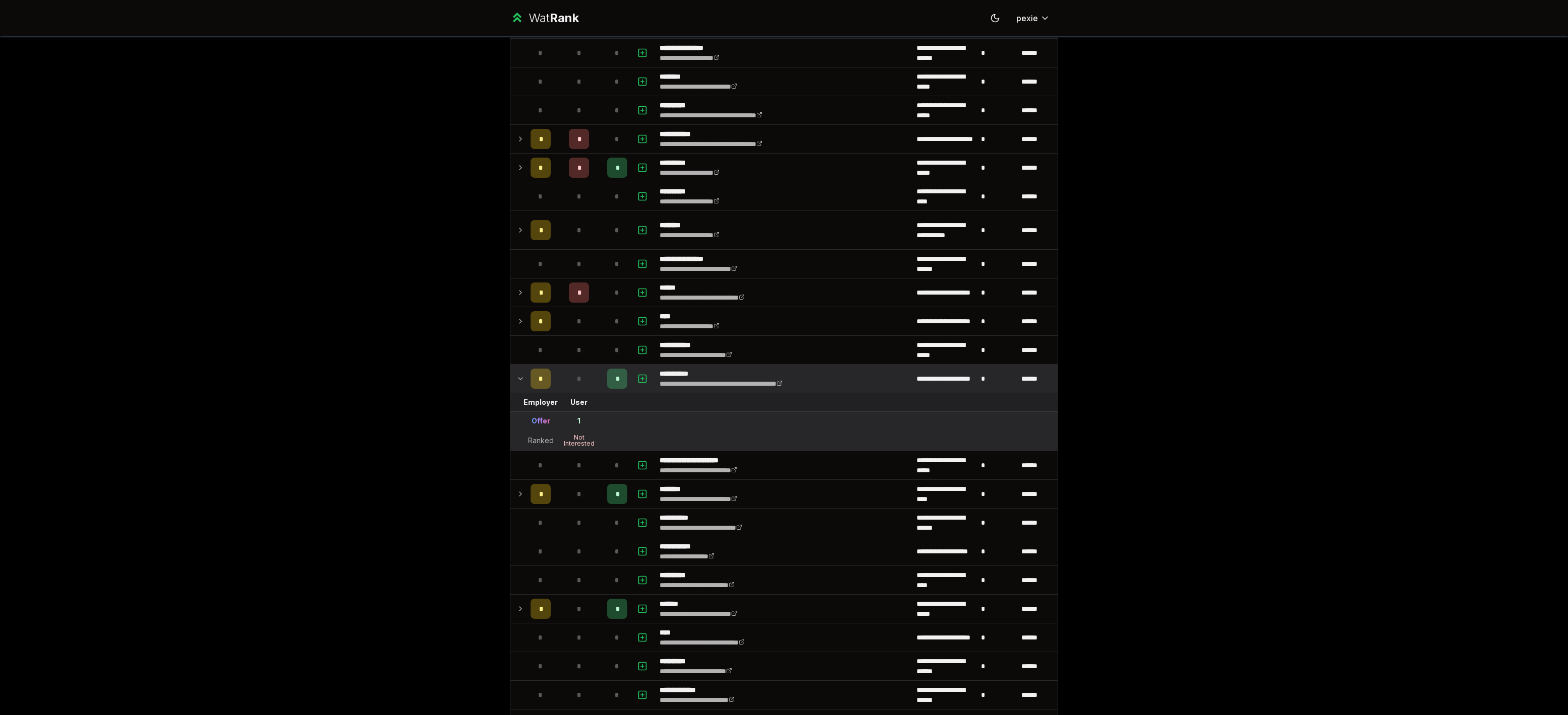
click at [569, 381] on div "*" at bounding box center [579, 378] width 20 height 20
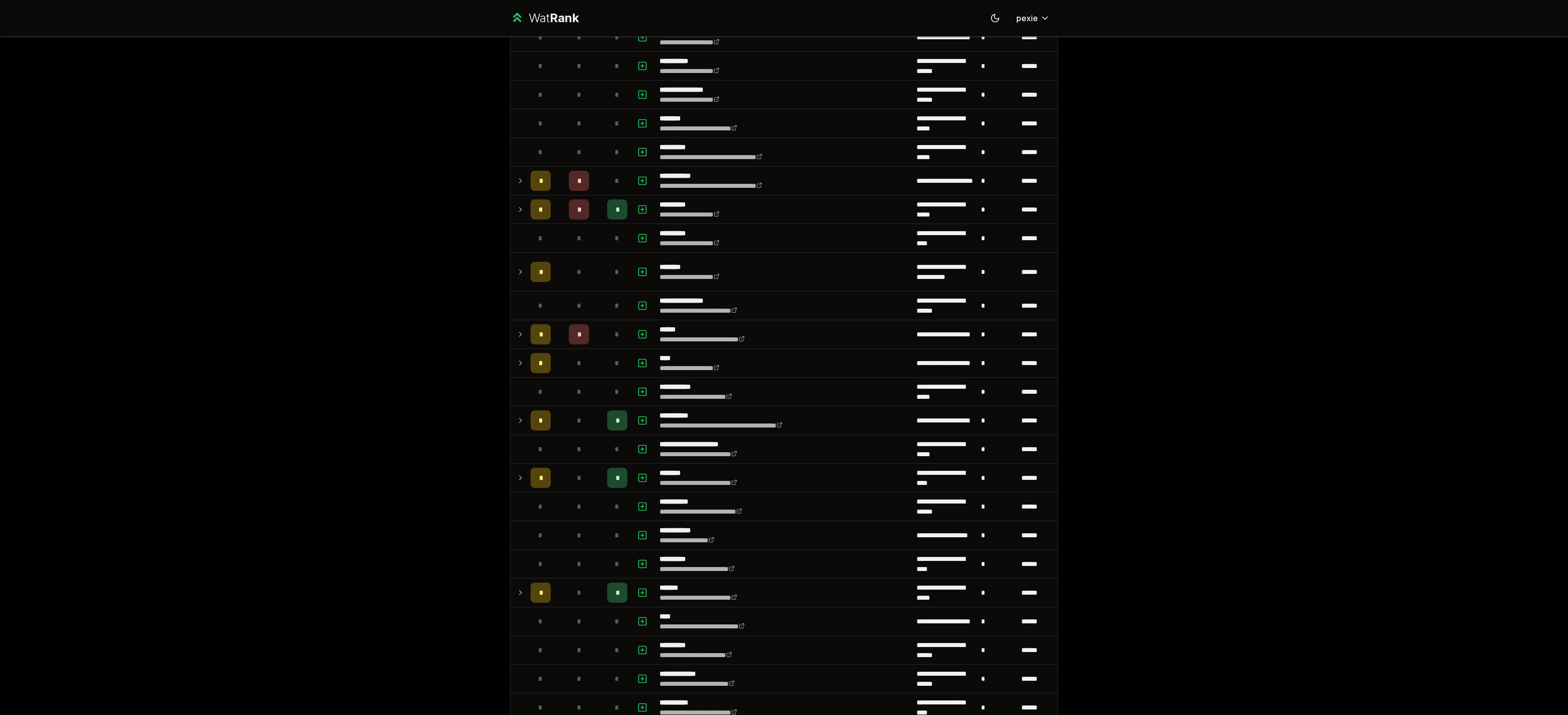
scroll to position [546, 0]
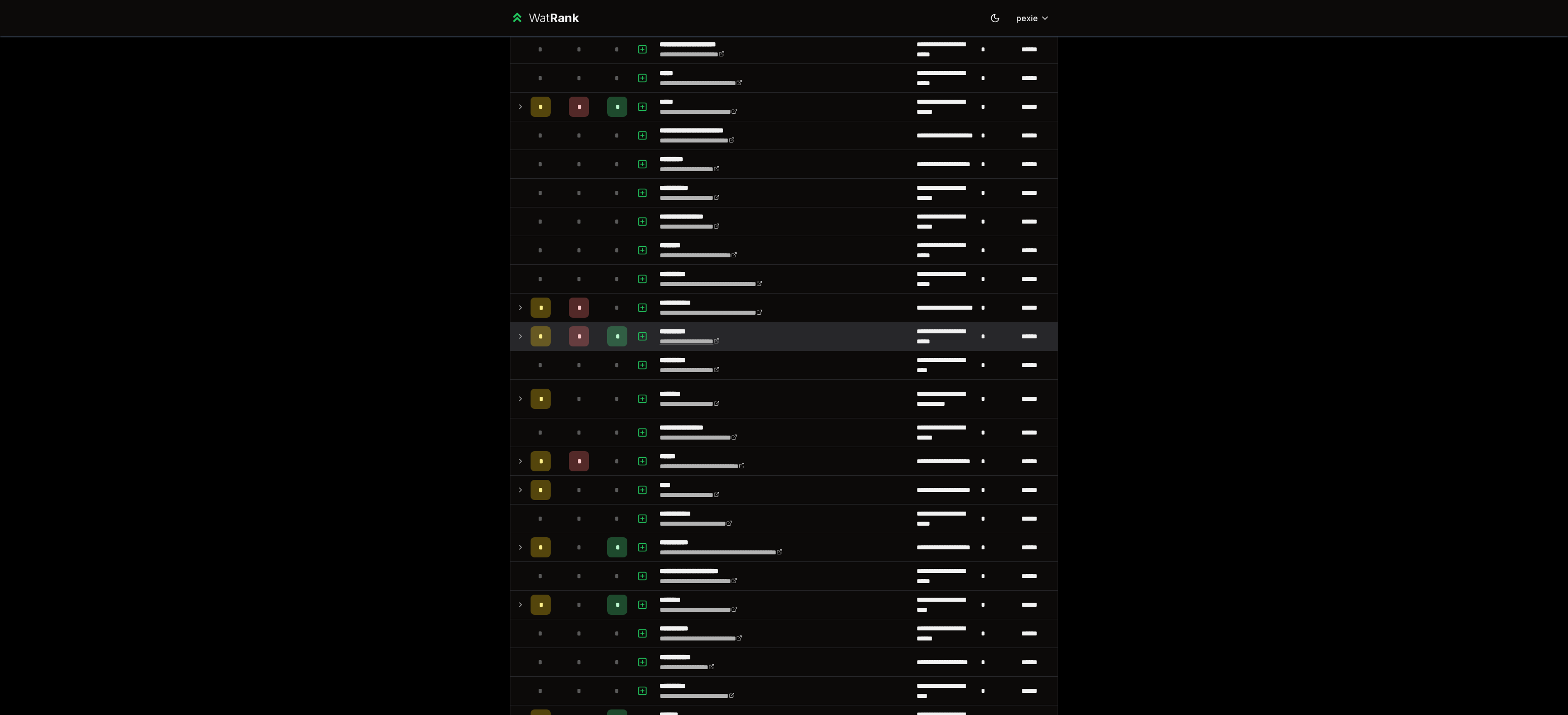
click at [692, 341] on link "**********" at bounding box center [689, 341] width 60 height 7
